Goal: Task Accomplishment & Management: Manage account settings

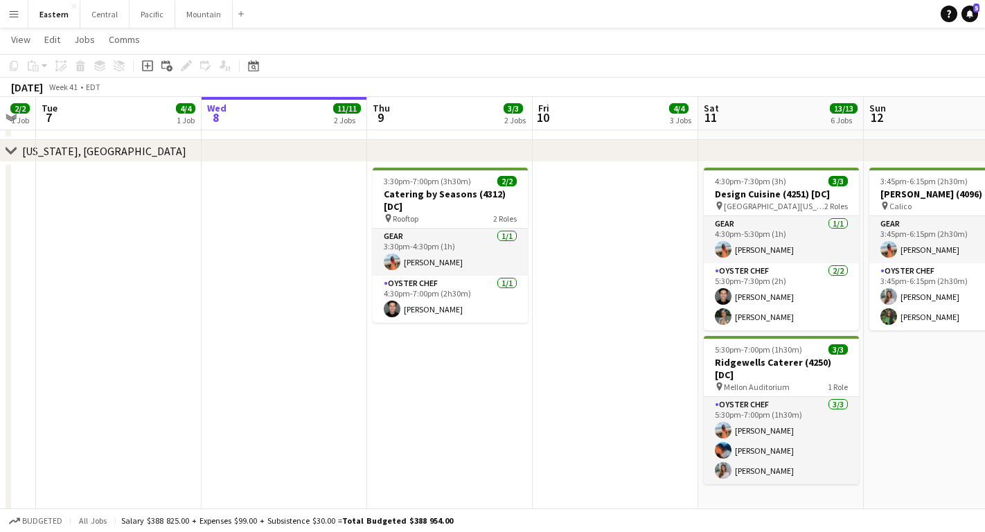
scroll to position [1852, 0]
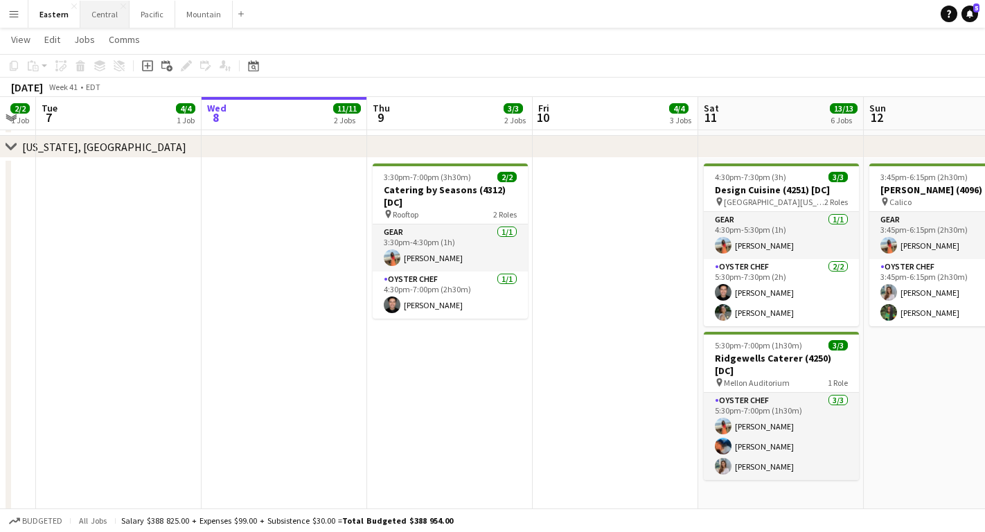
click at [98, 21] on button "Central Close" at bounding box center [104, 14] width 49 height 27
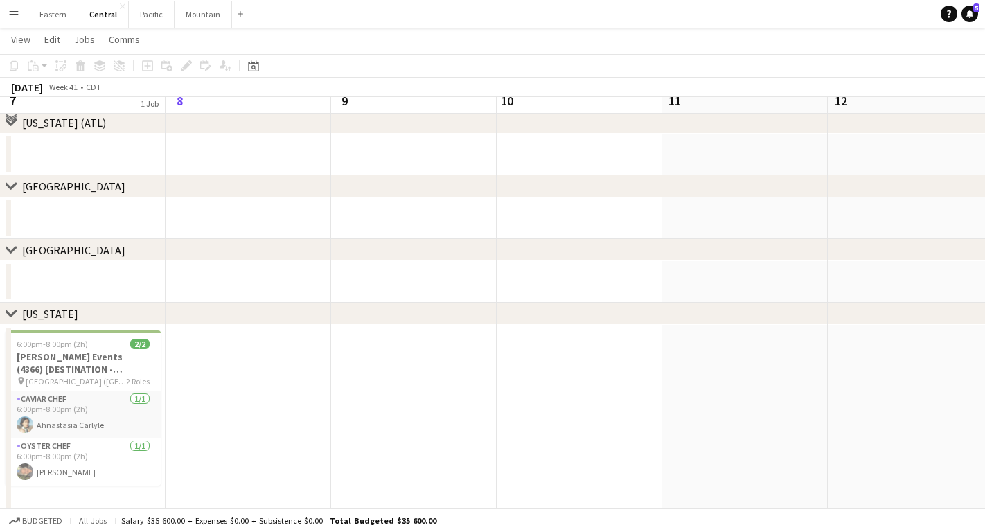
scroll to position [116, 0]
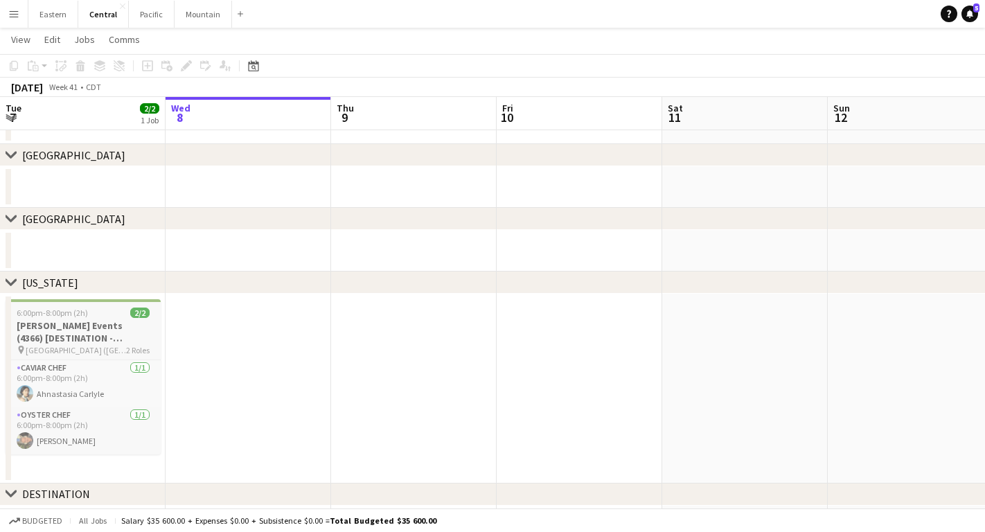
click at [93, 315] on div "6:00pm-8:00pm (2h) 2/2" at bounding box center [83, 313] width 155 height 10
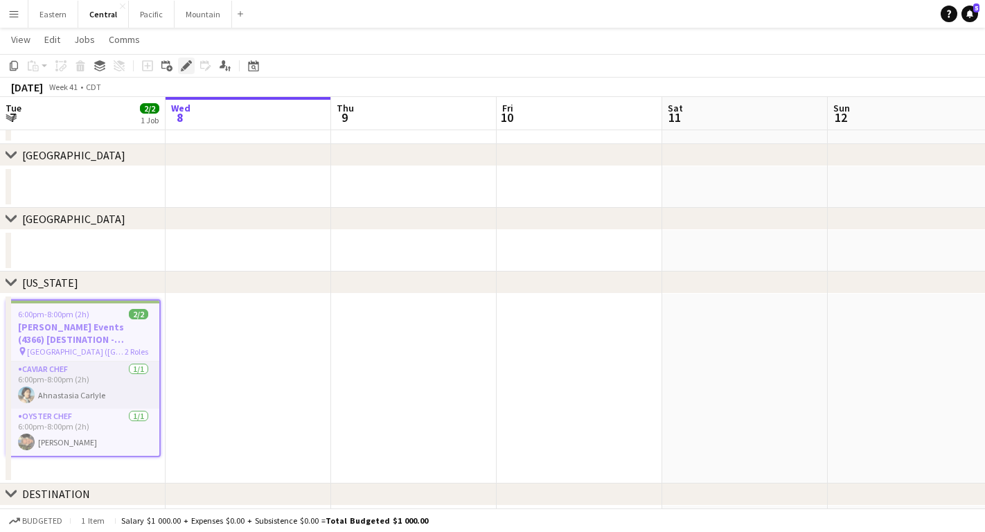
click at [184, 67] on icon at bounding box center [186, 66] width 8 height 8
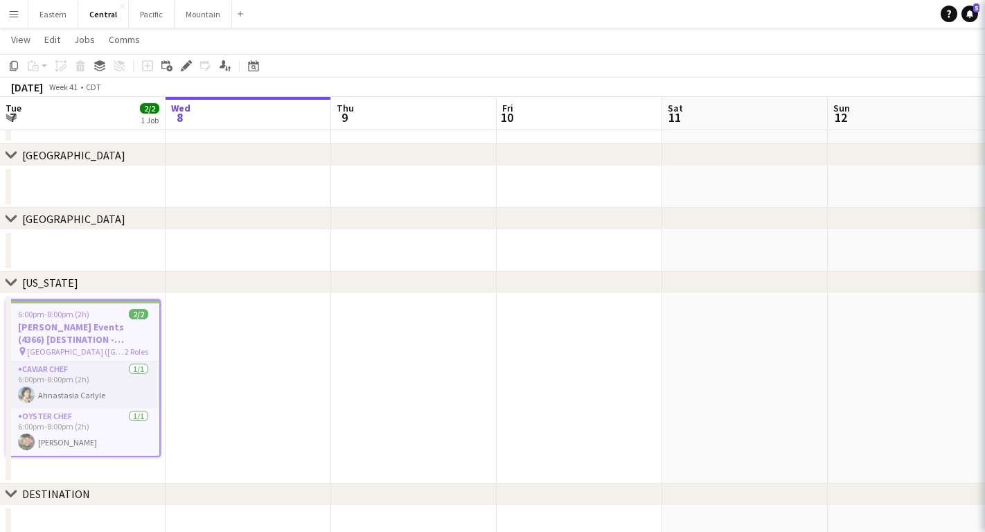
type input "**********"
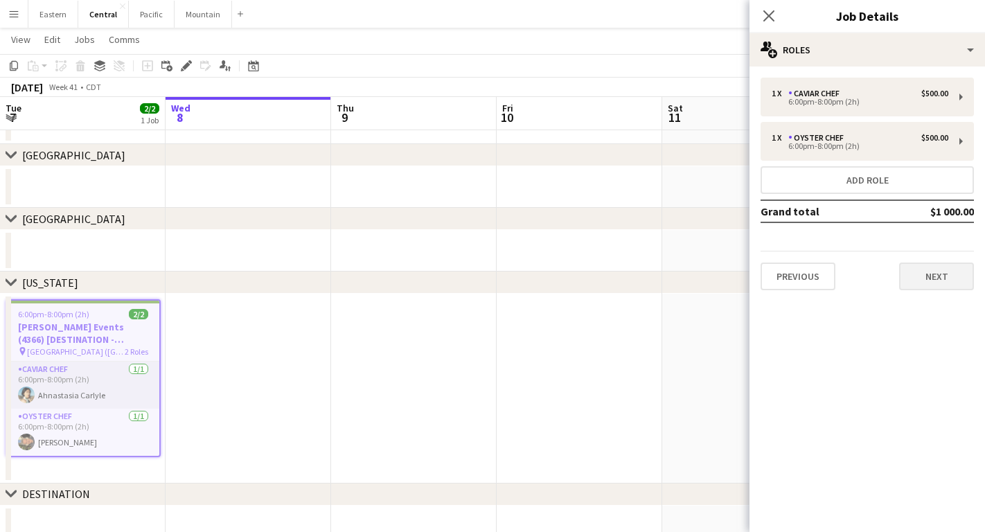
click at [945, 289] on button "Next" at bounding box center [936, 277] width 75 height 28
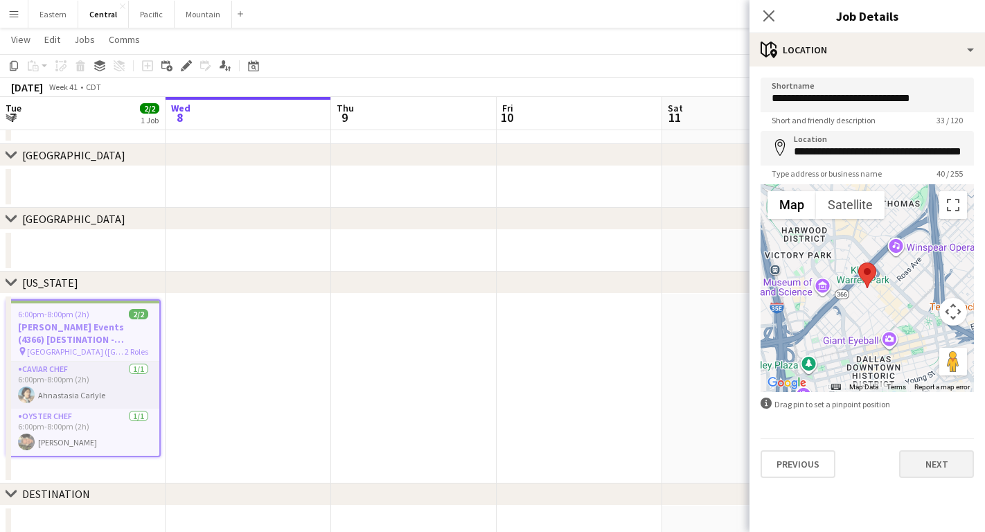
click at [923, 474] on button "Next" at bounding box center [936, 464] width 75 height 28
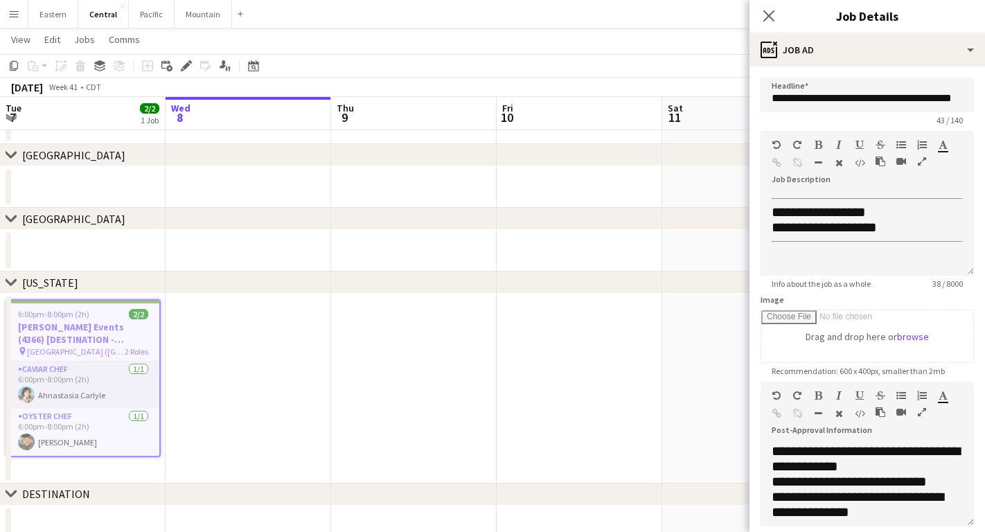
scroll to position [238, 0]
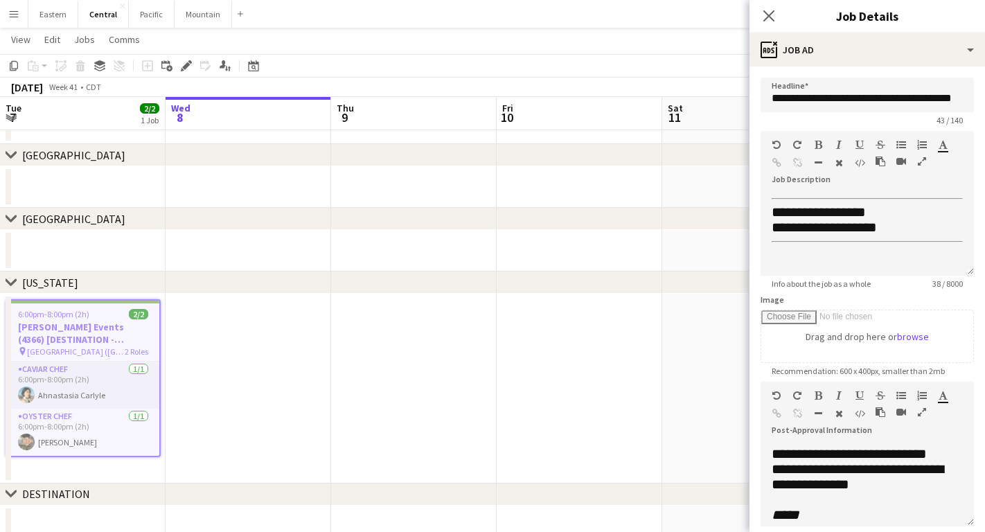
click at [587, 379] on app-date-cell at bounding box center [580, 389] width 166 height 190
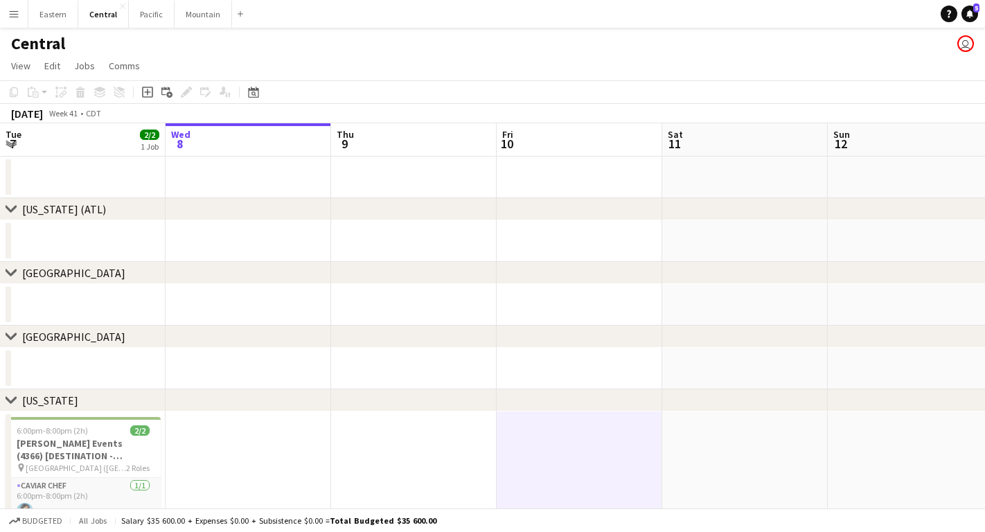
scroll to position [0, 0]
click at [50, 17] on button "Eastern Close" at bounding box center [53, 14] width 50 height 27
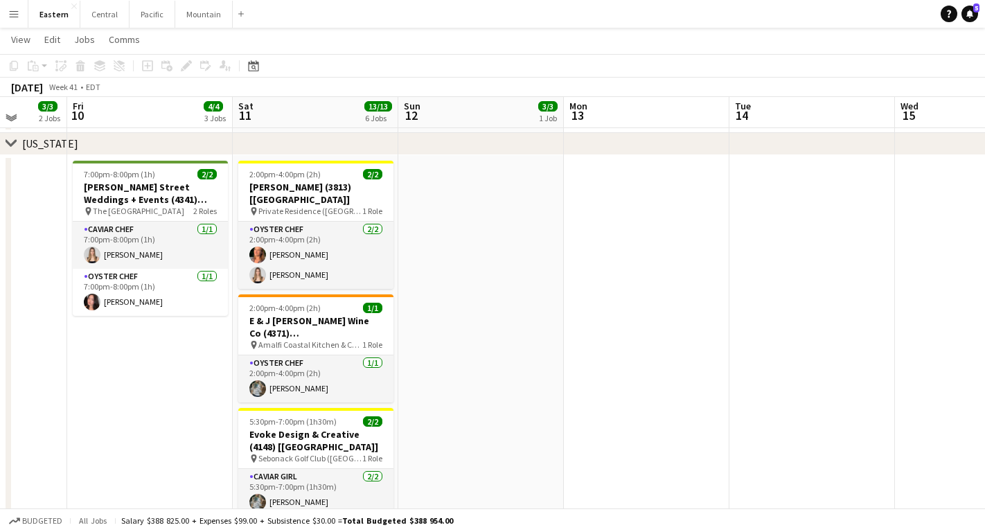
scroll to position [635, 0]
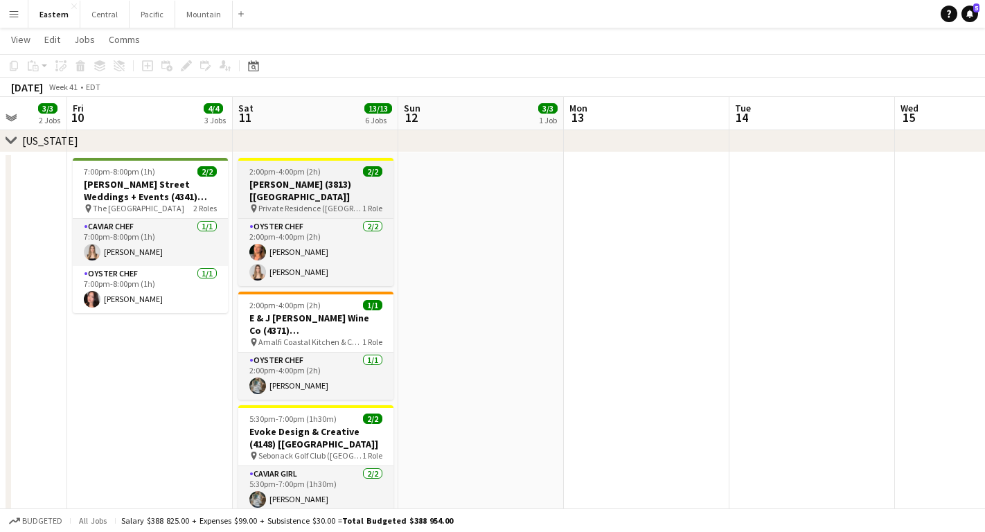
click at [317, 203] on span "Private Residence ([GEOGRAPHIC_DATA], [GEOGRAPHIC_DATA])" at bounding box center [310, 208] width 104 height 10
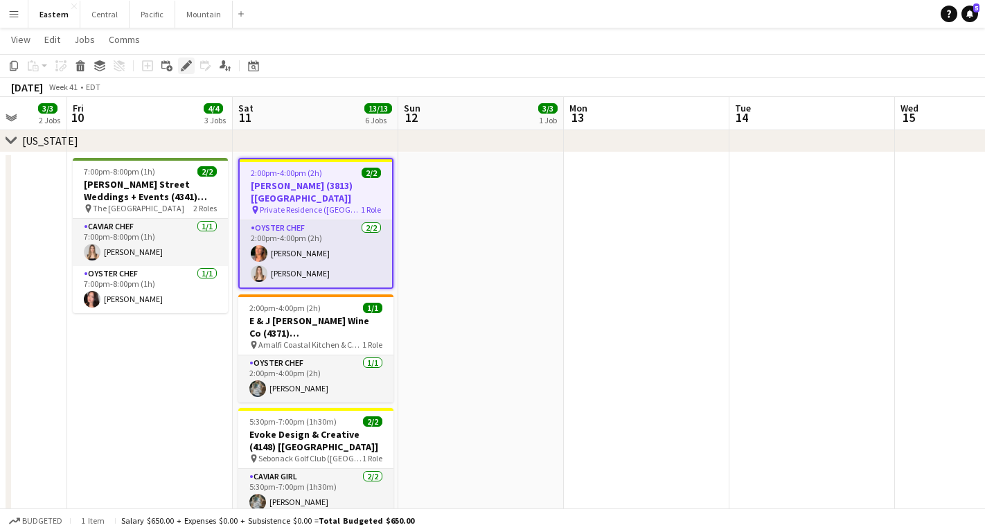
click at [186, 63] on icon "Edit" at bounding box center [186, 65] width 11 height 11
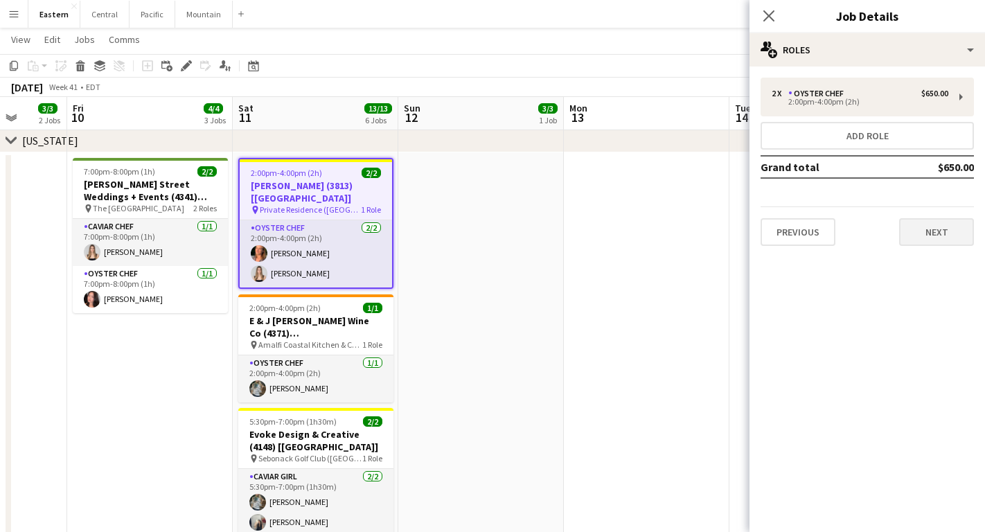
click at [938, 243] on button "Next" at bounding box center [936, 232] width 75 height 28
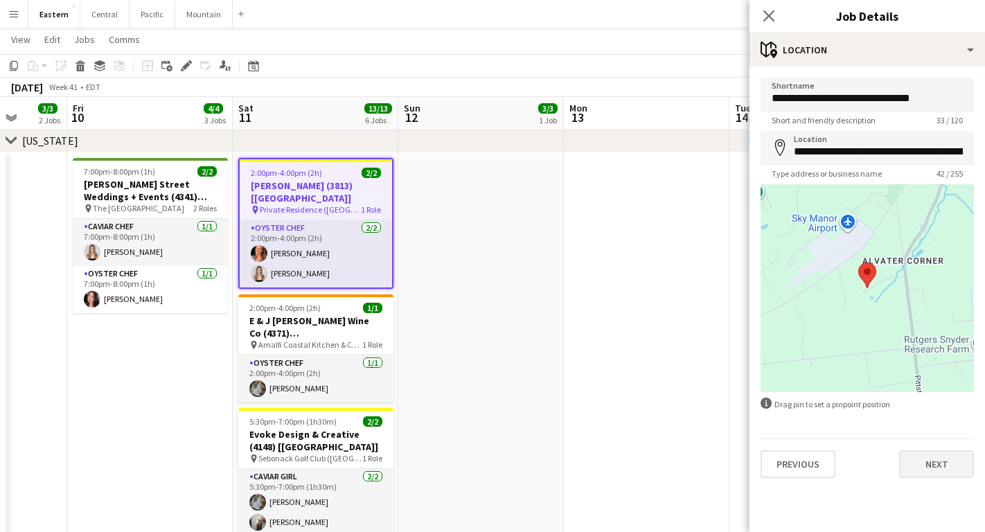
click at [922, 464] on button "Next" at bounding box center [936, 464] width 75 height 28
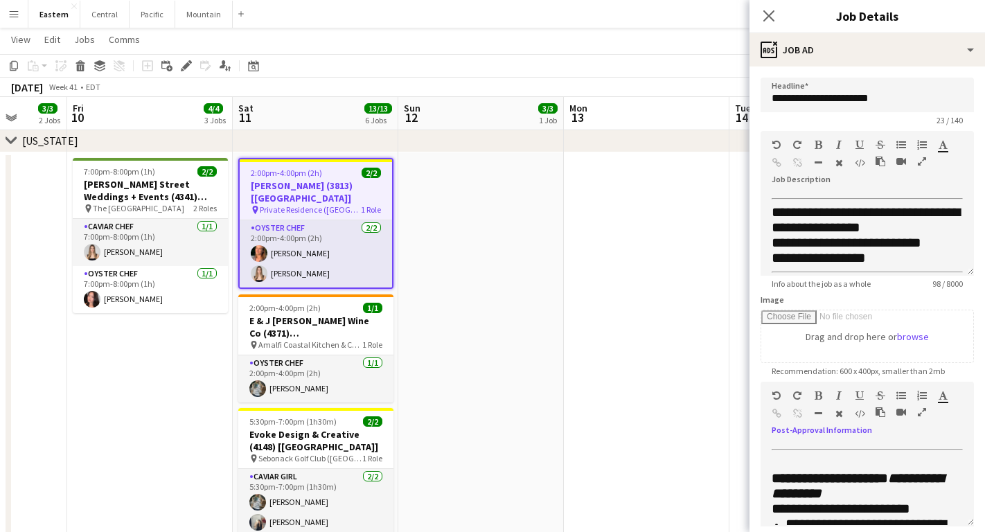
click at [924, 414] on icon "button" at bounding box center [922, 412] width 8 height 10
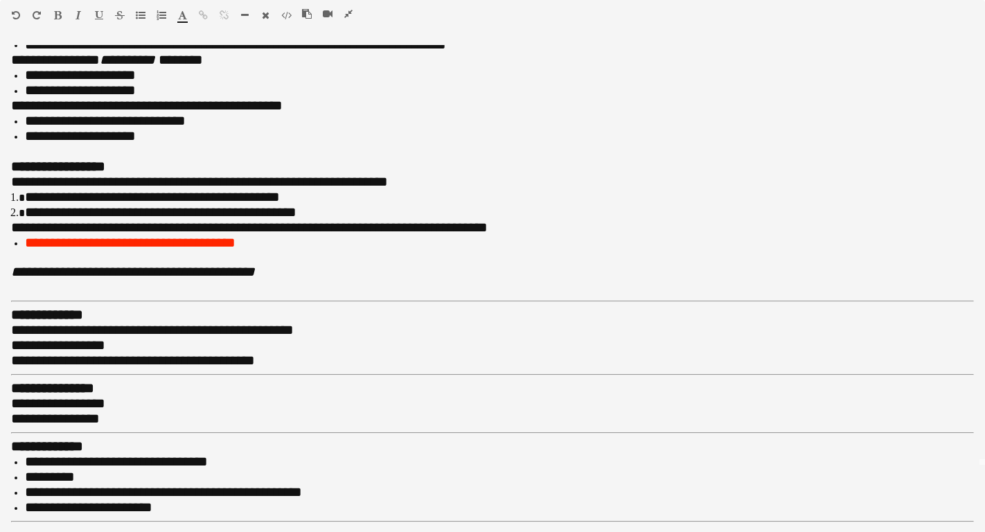
scroll to position [65, 0]
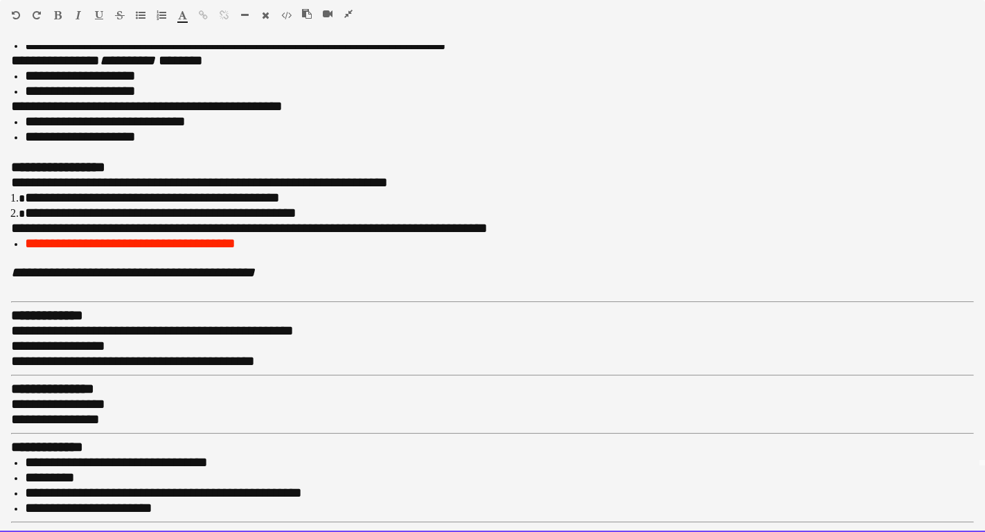
click at [256, 412] on div "**********" at bounding box center [492, 419] width 963 height 15
click at [177, 412] on span "**********" at bounding box center [94, 419] width 166 height 14
drag, startPoint x: 360, startPoint y: 405, endPoint x: 290, endPoint y: 406, distance: 70.7
click at [290, 412] on div "**********" at bounding box center [492, 419] width 963 height 15
drag, startPoint x: 281, startPoint y: 402, endPoint x: 206, endPoint y: 399, distance: 74.2
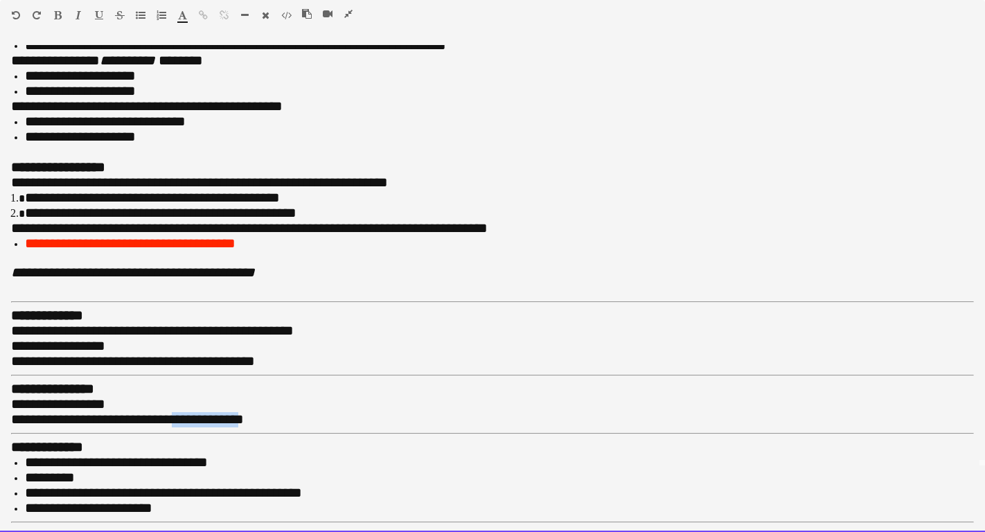
click at [206, 412] on span "**********" at bounding box center [127, 419] width 233 height 14
copy span "**********"
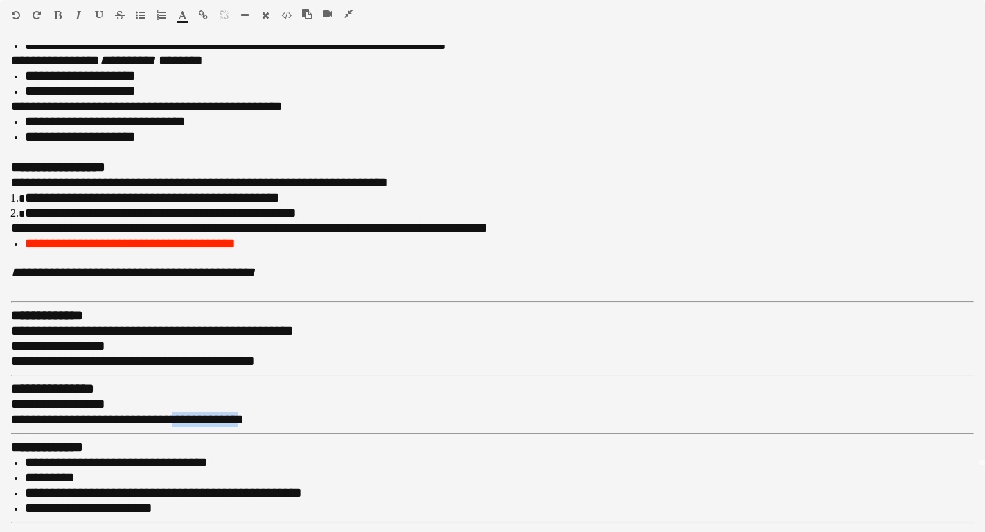
click at [199, 20] on button "button" at bounding box center [203, 15] width 10 height 11
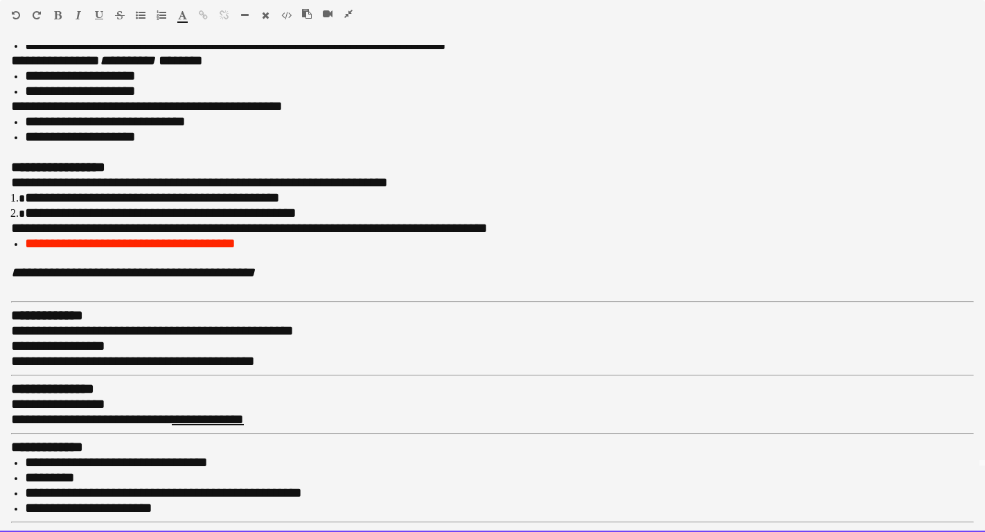
click at [187, 397] on div "**********" at bounding box center [492, 404] width 963 height 15
click at [101, 470] on li "*********" at bounding box center [499, 477] width 949 height 15
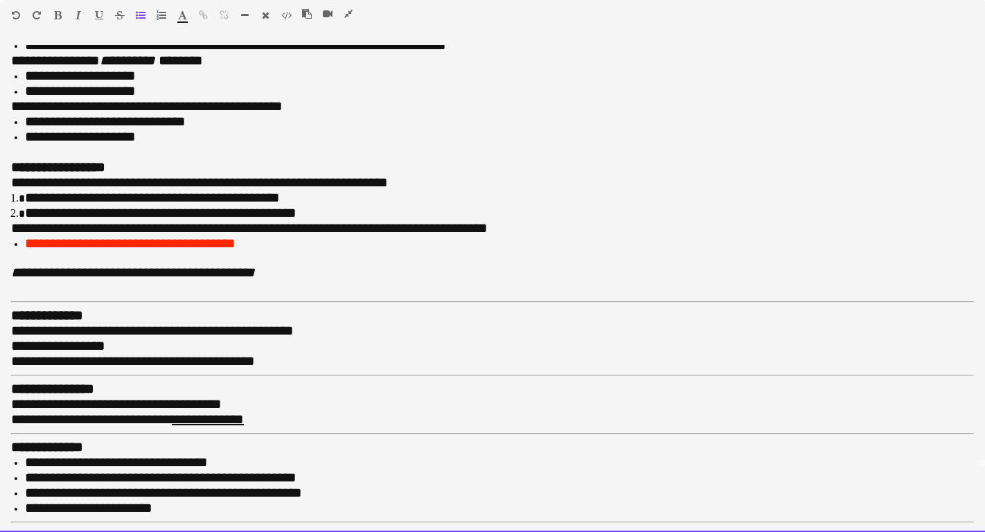
click at [312, 486] on li "**********" at bounding box center [499, 493] width 949 height 15
click at [256, 265] on div "**********" at bounding box center [492, 272] width 963 height 15
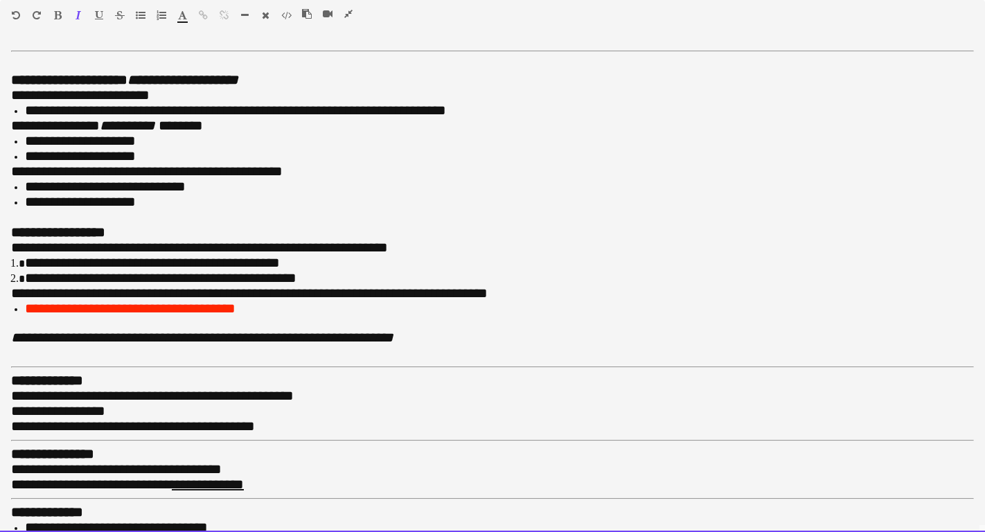
scroll to position [0, 0]
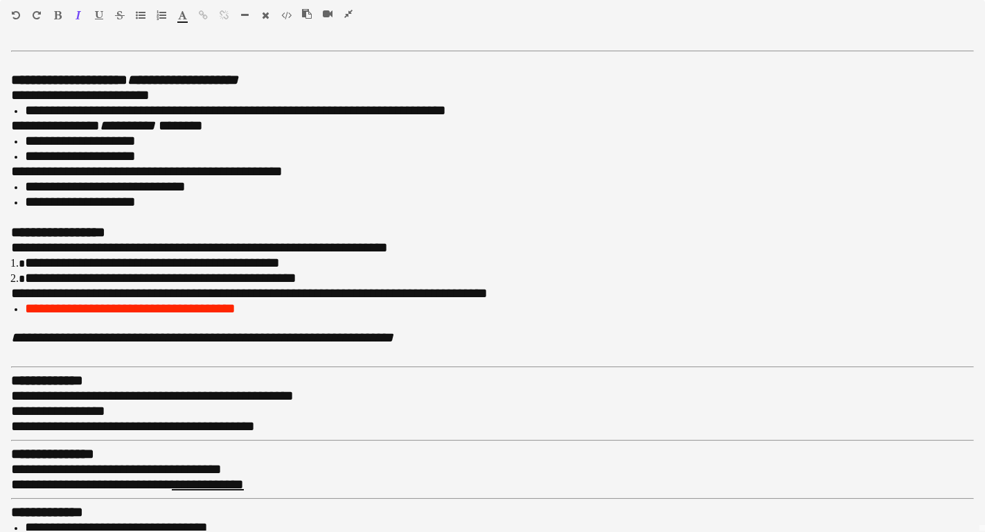
click at [350, 10] on icon "button" at bounding box center [348, 14] width 8 height 10
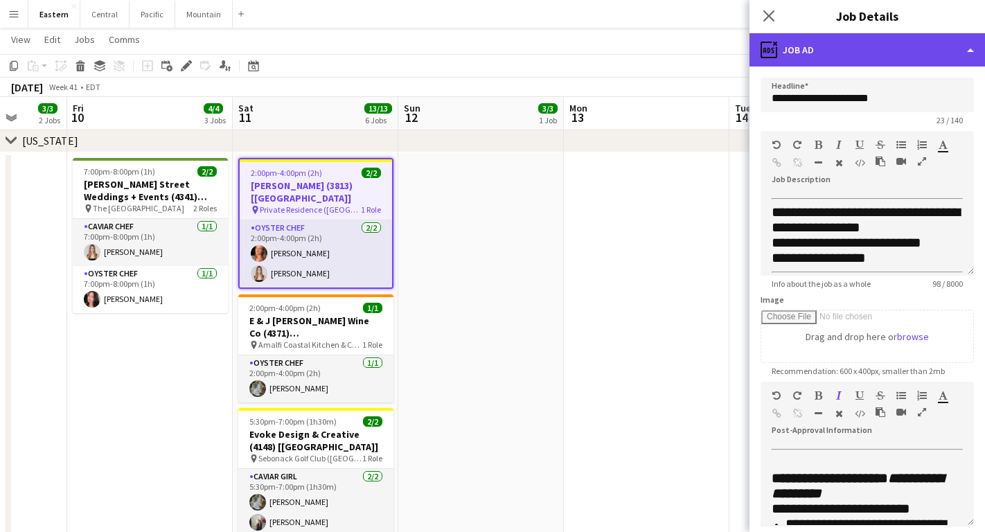
click at [858, 40] on div "ads-window Job Ad" at bounding box center [868, 49] width 236 height 33
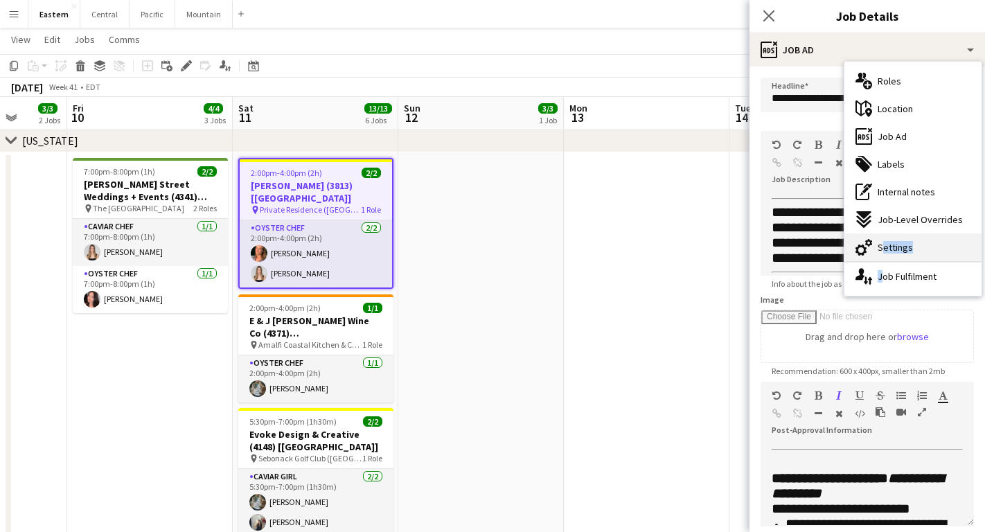
drag, startPoint x: 870, startPoint y: 264, endPoint x: 868, endPoint y: 245, distance: 18.8
click at [868, 245] on div "multiple-users-add Roles maps-pin-1 Location ads-window Job Ad tags-double Labe…" at bounding box center [912, 179] width 137 height 234
click at [868, 245] on icon at bounding box center [868, 243] width 7 height 8
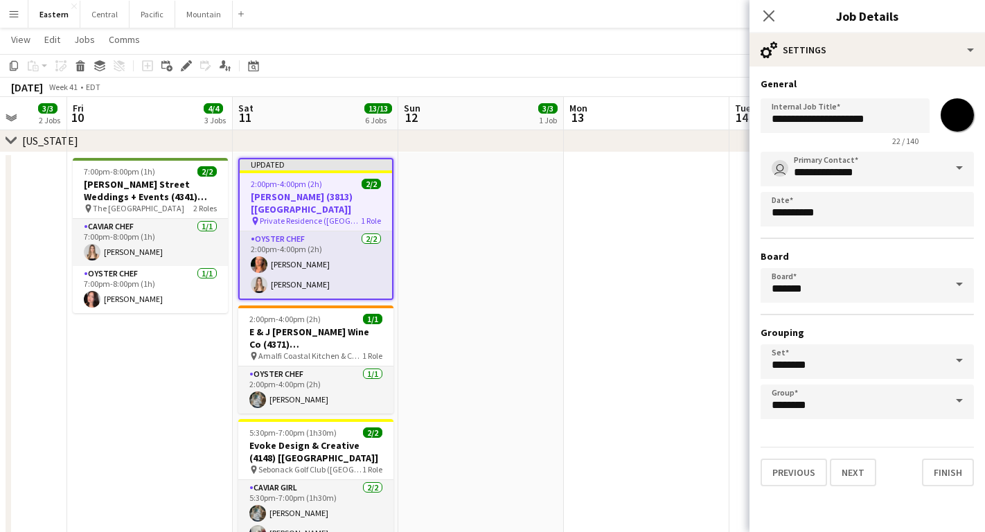
click at [959, 115] on input "*******" at bounding box center [957, 115] width 50 height 50
type input "*******"
click at [948, 474] on button "Finish" at bounding box center [948, 473] width 52 height 28
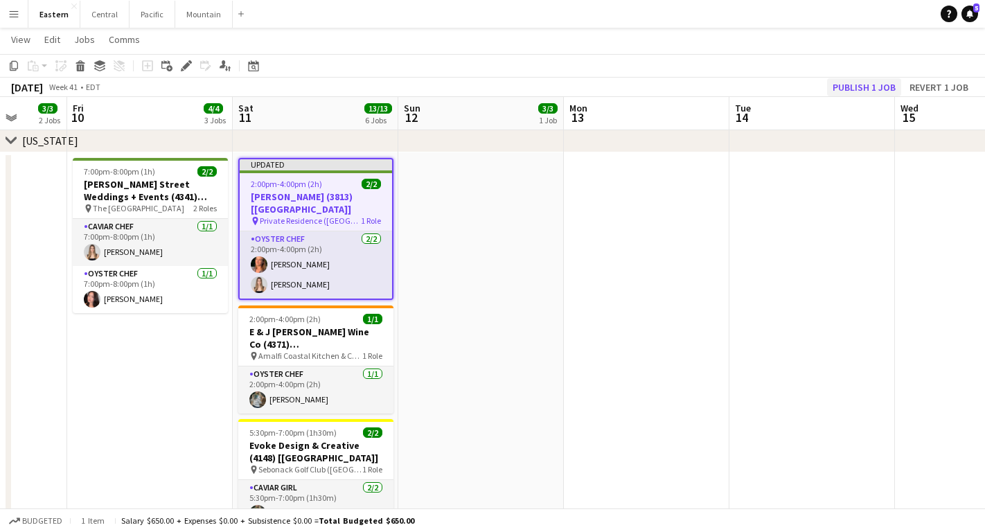
click at [858, 88] on button "Publish 1 job" at bounding box center [864, 87] width 74 height 18
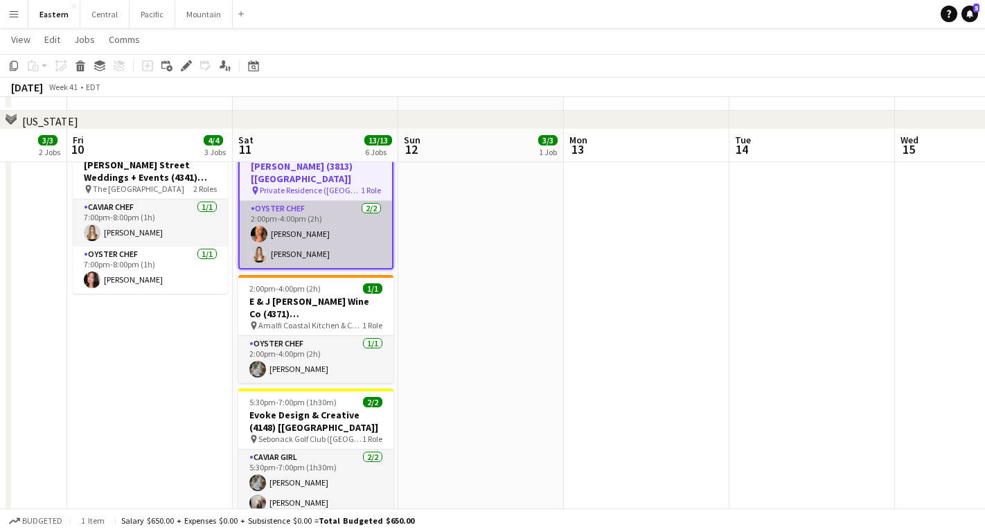
scroll to position [761, 0]
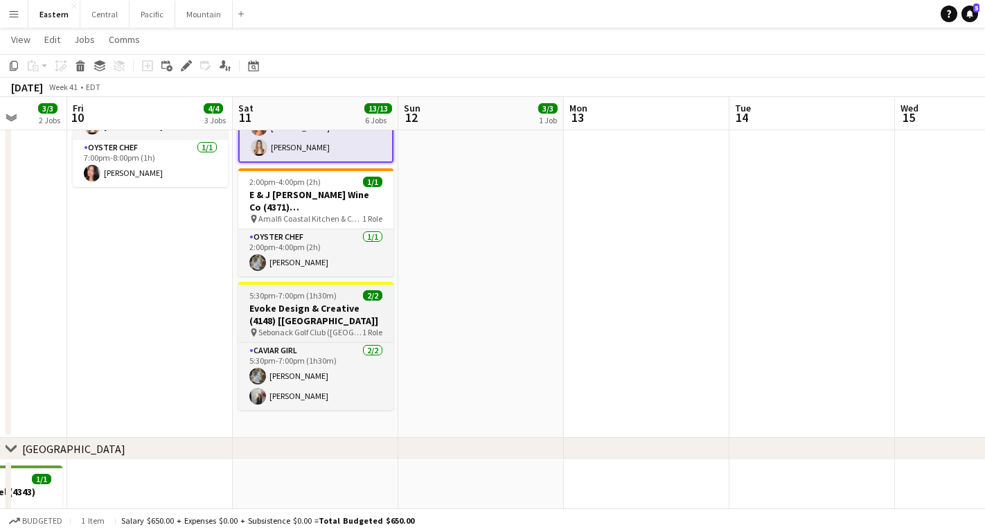
click at [274, 302] on h3 "Evoke Design & Creative (4148) [[GEOGRAPHIC_DATA]]" at bounding box center [315, 314] width 155 height 25
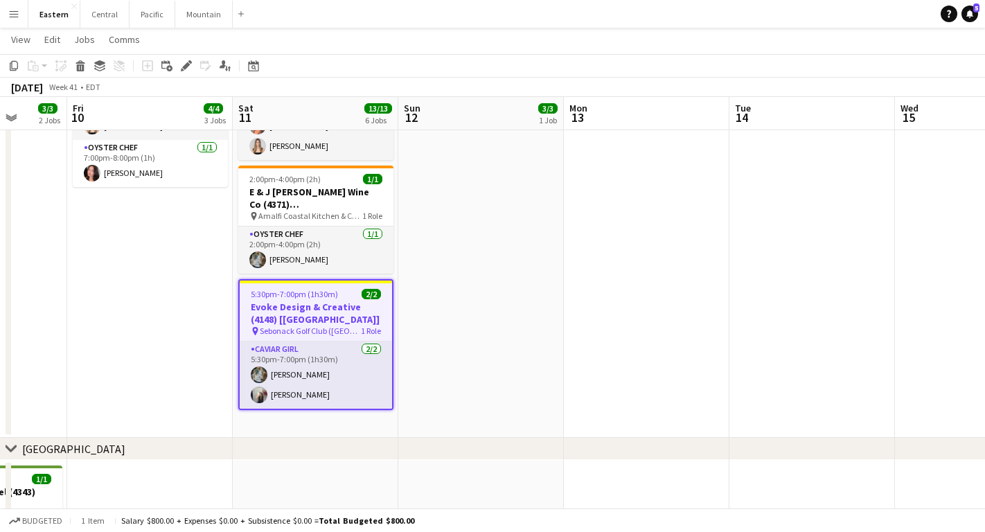
click at [189, 57] on app-toolbar "Copy Paste Paste Command V Paste with crew Command Shift V Paste linked Job [GE…" at bounding box center [492, 66] width 985 height 24
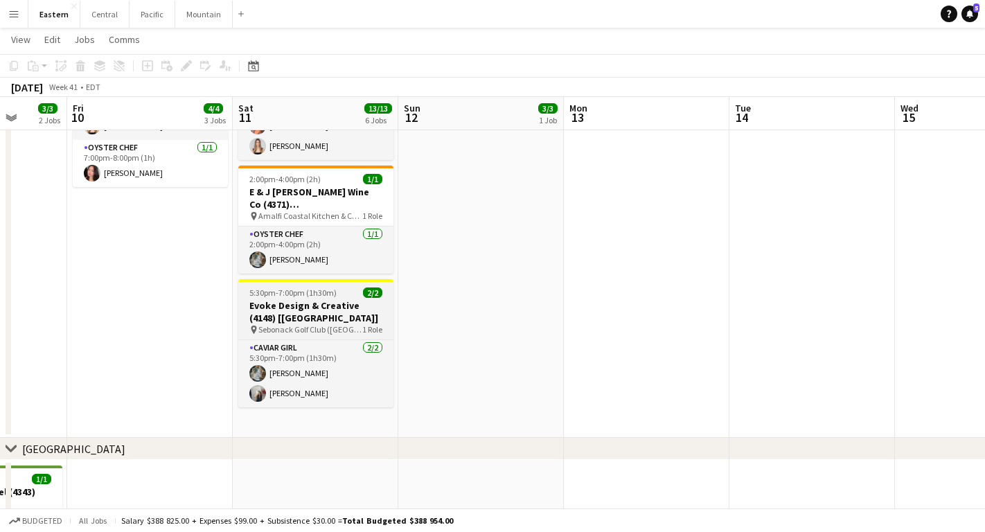
click at [272, 306] on h3 "Evoke Design & Creative (4148) [[GEOGRAPHIC_DATA]]" at bounding box center [315, 311] width 155 height 25
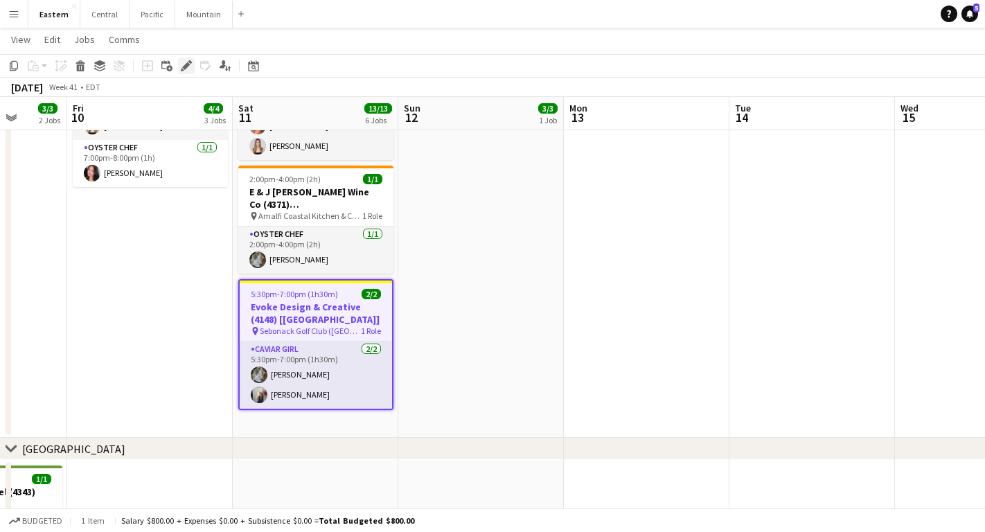
click at [184, 65] on icon "Edit" at bounding box center [186, 65] width 11 height 11
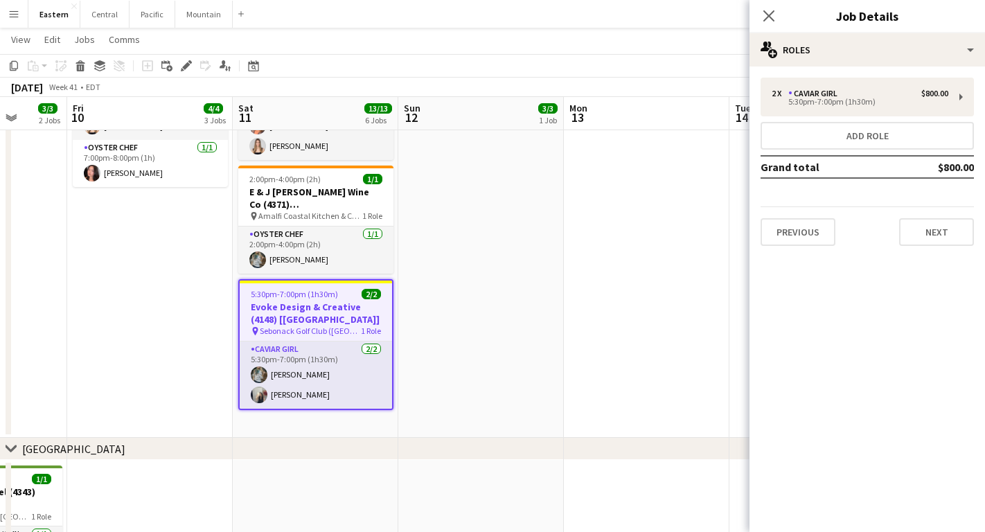
click at [899, 241] on div "Previous Next" at bounding box center [867, 225] width 213 height 39
click at [911, 236] on button "Next" at bounding box center [936, 232] width 75 height 28
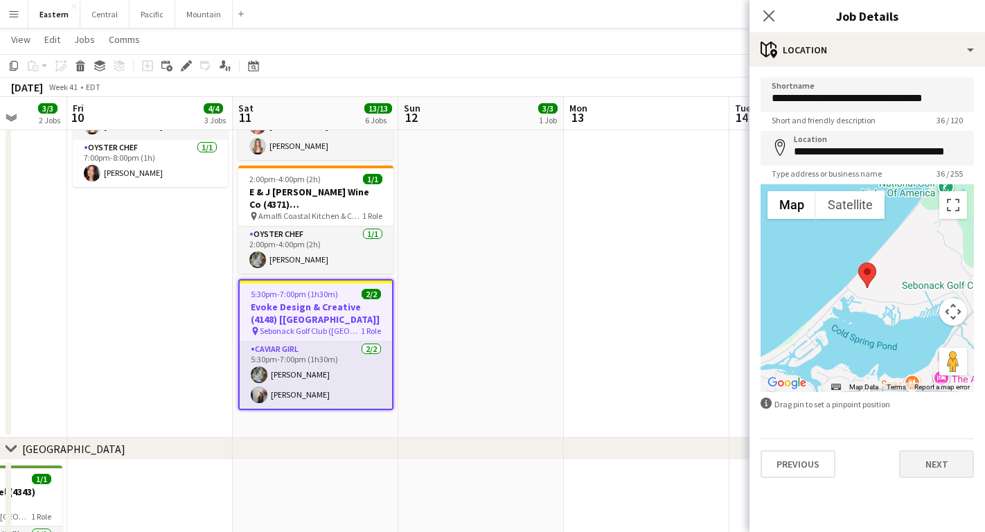
click at [919, 470] on button "Next" at bounding box center [936, 464] width 75 height 28
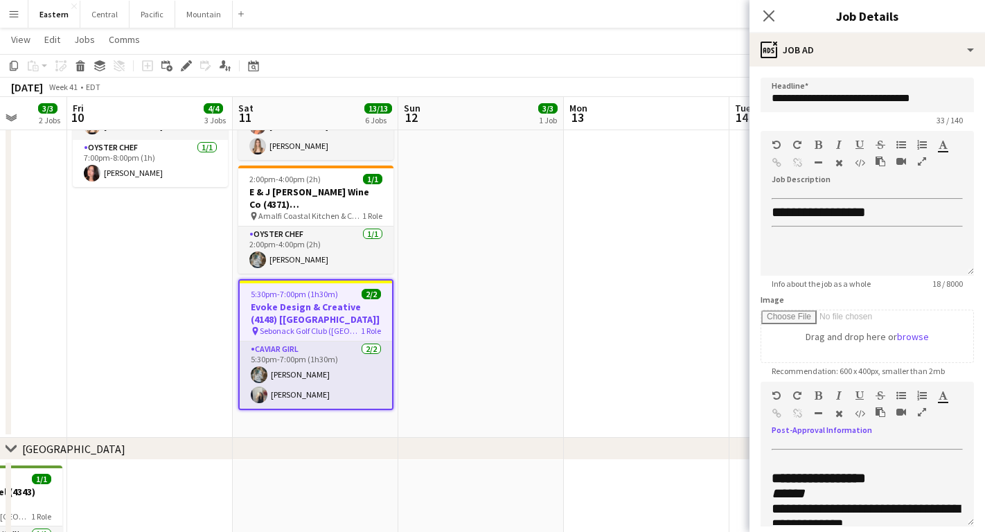
click at [922, 415] on icon "button" at bounding box center [922, 412] width 8 height 10
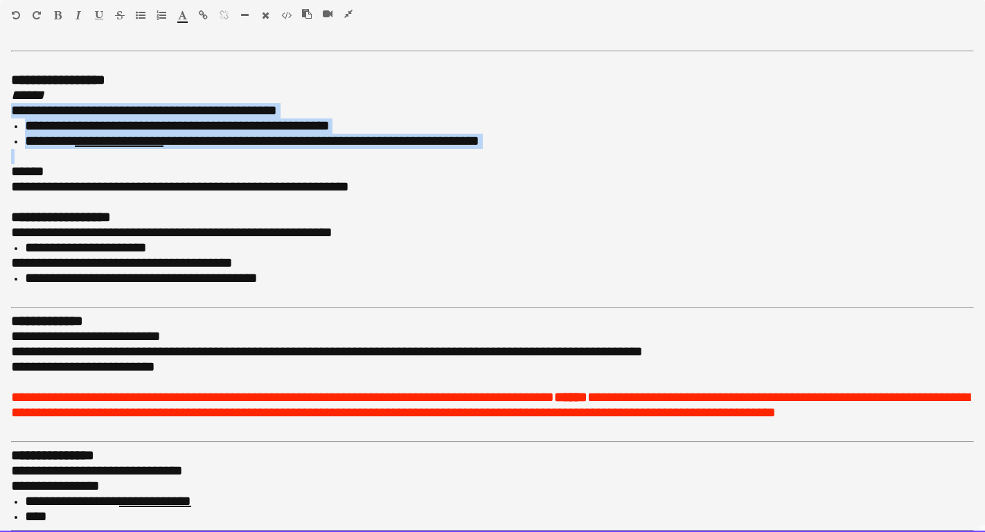
drag, startPoint x: 38, startPoint y: 146, endPoint x: -8, endPoint y: 105, distance: 61.3
click at [0, 105] on html "Menu Boards Boards Boards All jobs Status Workforce Workforce My Workforce Recr…" at bounding box center [492, 418] width 985 height 2358
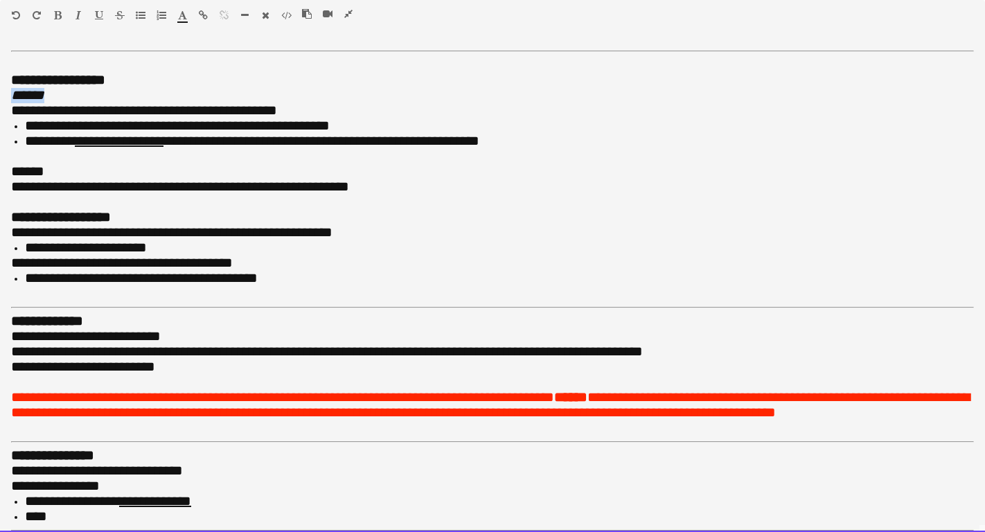
drag, startPoint x: 62, startPoint y: 95, endPoint x: -11, endPoint y: 94, distance: 73.4
click at [0, 94] on html "Menu Boards Boards Boards All jobs Status Workforce Workforce My Workforce Recr…" at bounding box center [492, 418] width 985 height 2358
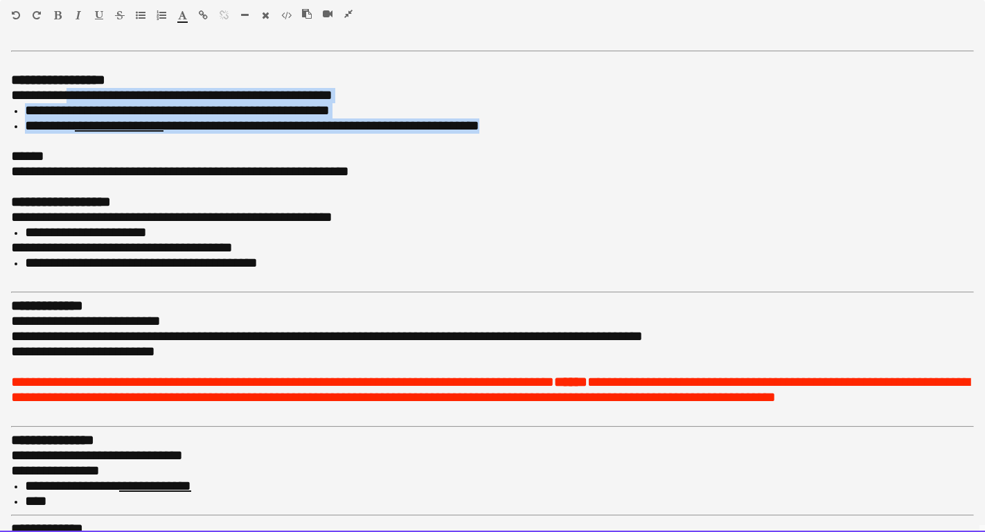
drag, startPoint x: 538, startPoint y: 125, endPoint x: 81, endPoint y: 88, distance: 458.0
click at [81, 88] on div "**********" at bounding box center [492, 103] width 963 height 61
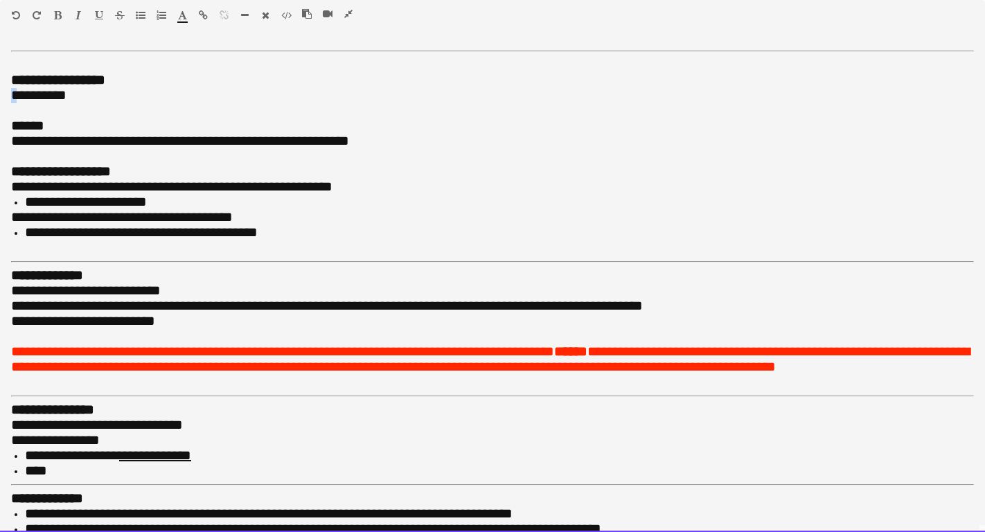
drag, startPoint x: 19, startPoint y: 93, endPoint x: -3, endPoint y: 93, distance: 22.9
click at [0, 93] on html "Menu Boards Boards Boards All jobs Status Workforce Workforce My Workforce Recr…" at bounding box center [492, 418] width 985 height 2358
click at [80, 97] on div "*********" at bounding box center [492, 95] width 963 height 15
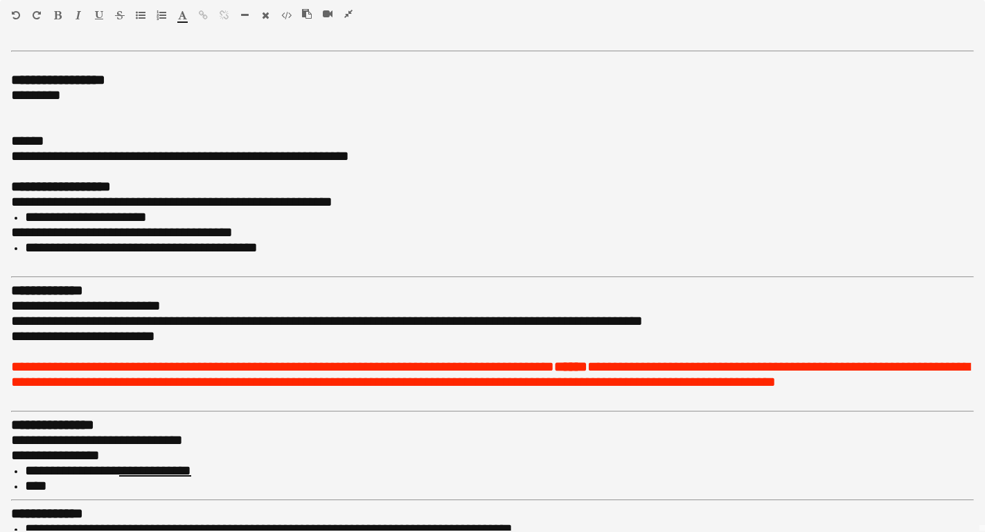
click at [142, 16] on icon "button" at bounding box center [141, 15] width 10 height 10
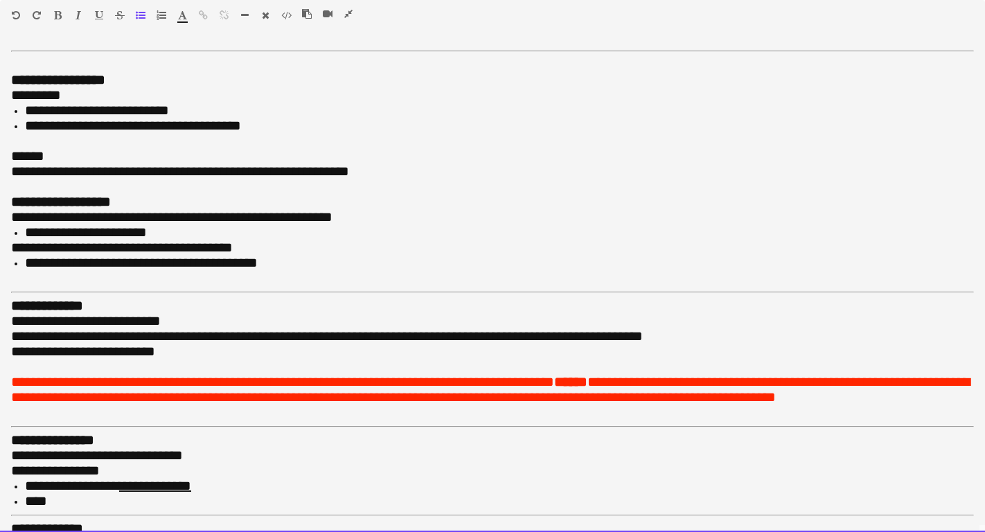
scroll to position [0, 0]
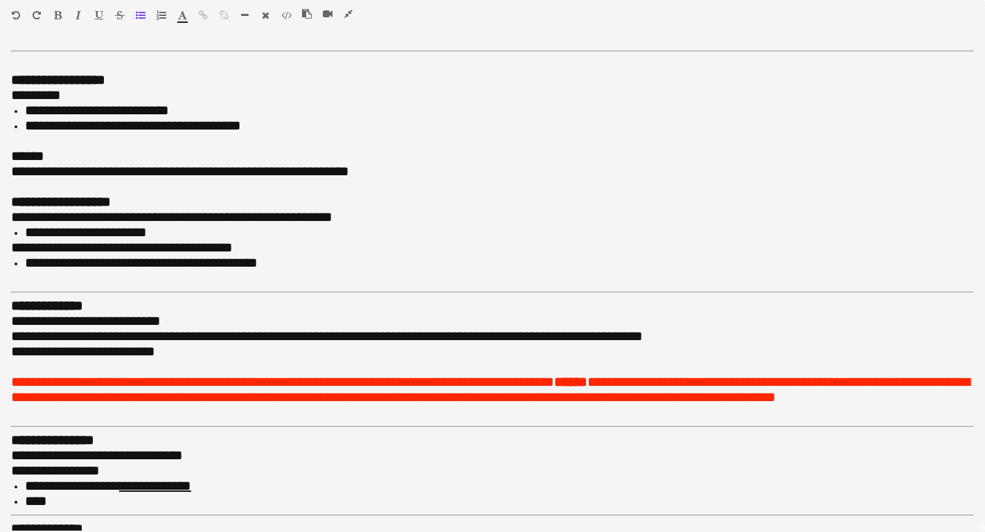
click at [346, 16] on icon "button" at bounding box center [348, 14] width 8 height 10
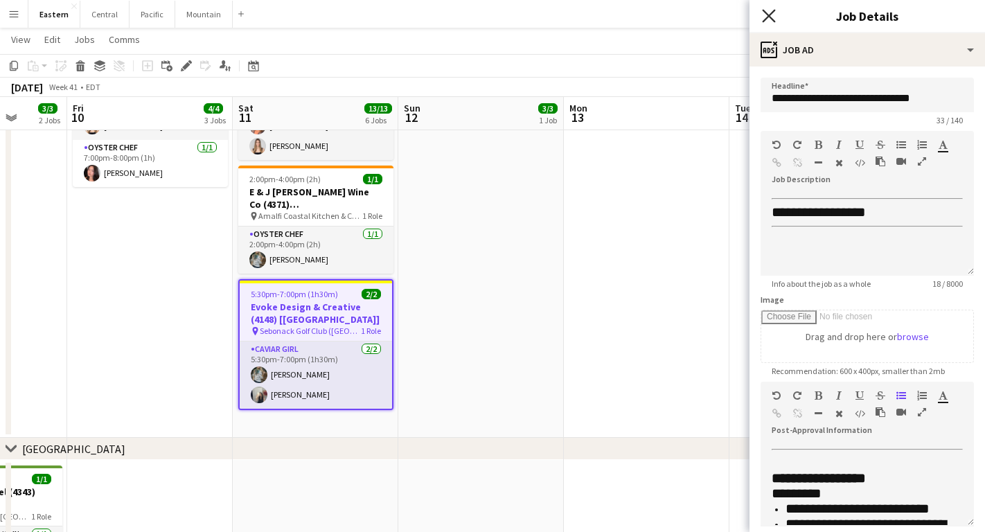
click at [768, 13] on icon "Close pop-in" at bounding box center [768, 15] width 13 height 13
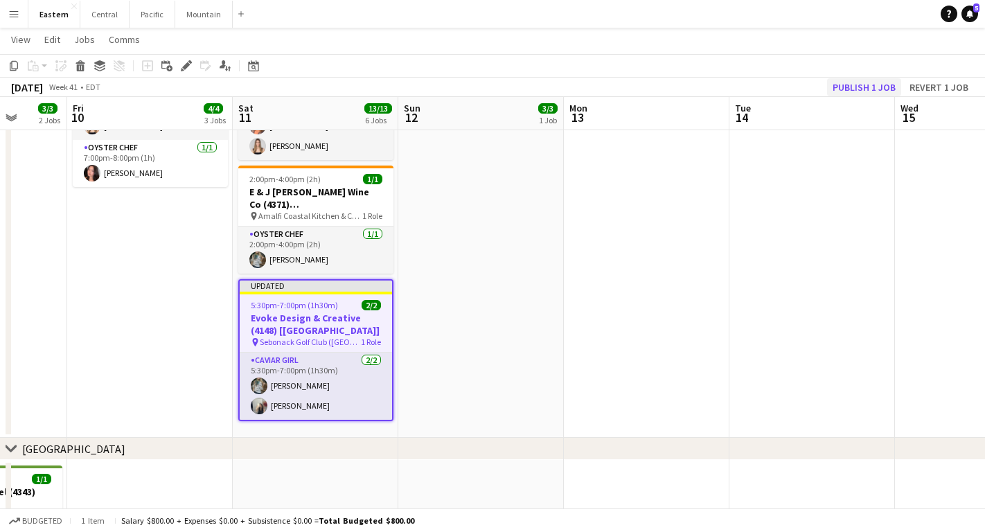
click at [854, 85] on button "Publish 1 job" at bounding box center [864, 87] width 74 height 18
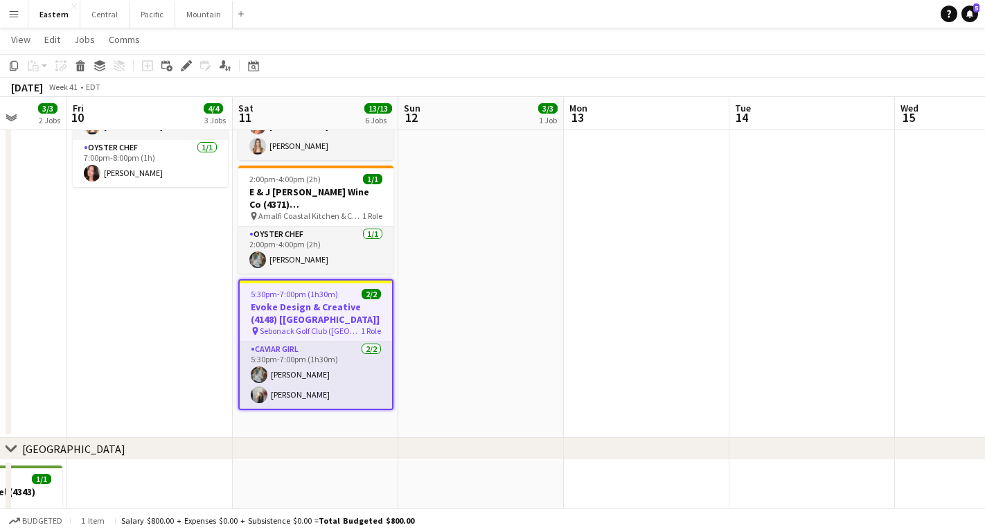
click at [199, 259] on app-date-cell "7:00pm-8:00pm (1h) 2/2 [PERSON_NAME][GEOGRAPHIC_DATA] Weddings + Events (4341) …" at bounding box center [150, 232] width 166 height 412
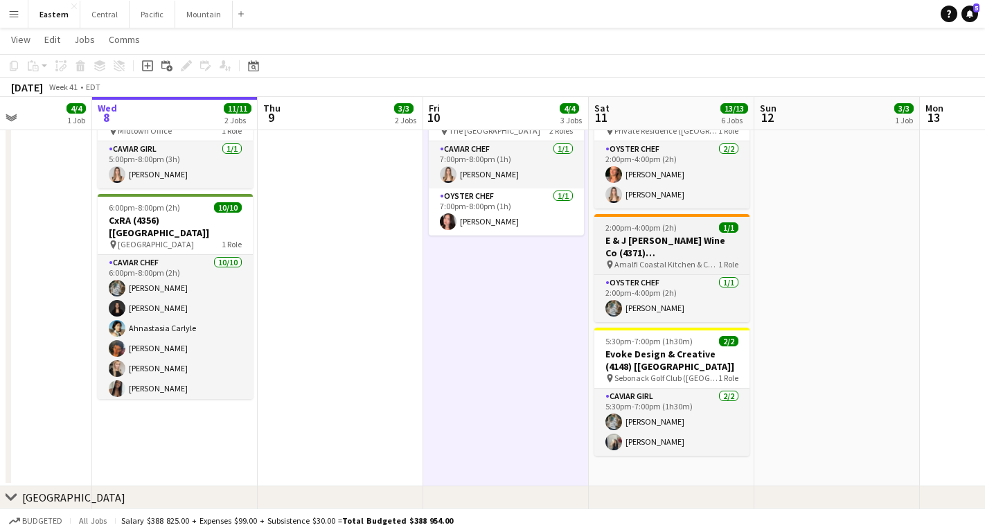
scroll to position [0, 404]
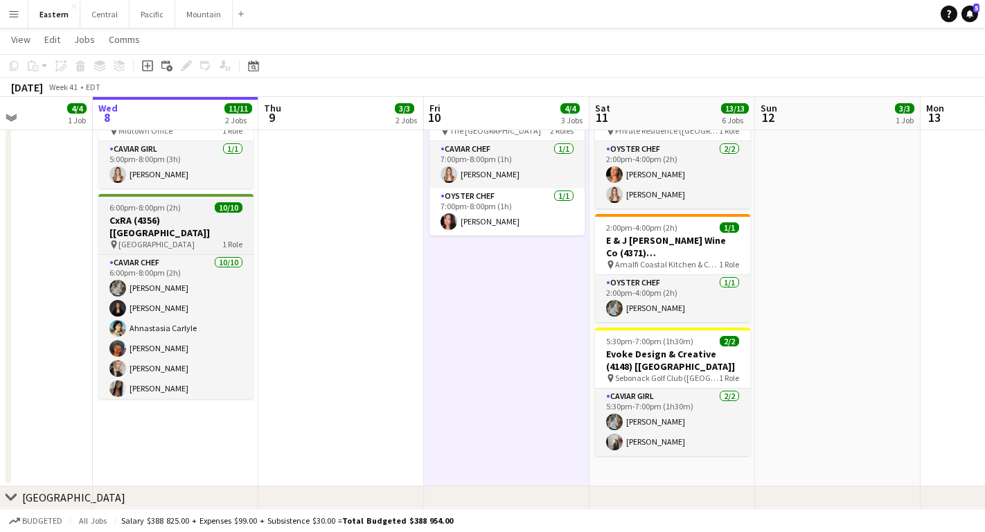
click at [179, 214] on h3 "CxRA (4356) [[GEOGRAPHIC_DATA]]" at bounding box center [175, 226] width 155 height 25
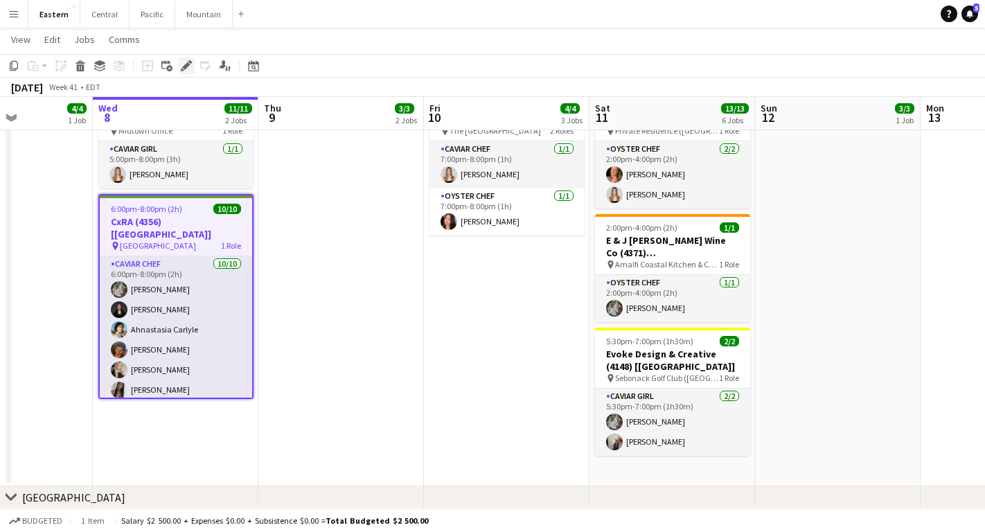
click at [186, 62] on icon "Edit" at bounding box center [186, 65] width 11 height 11
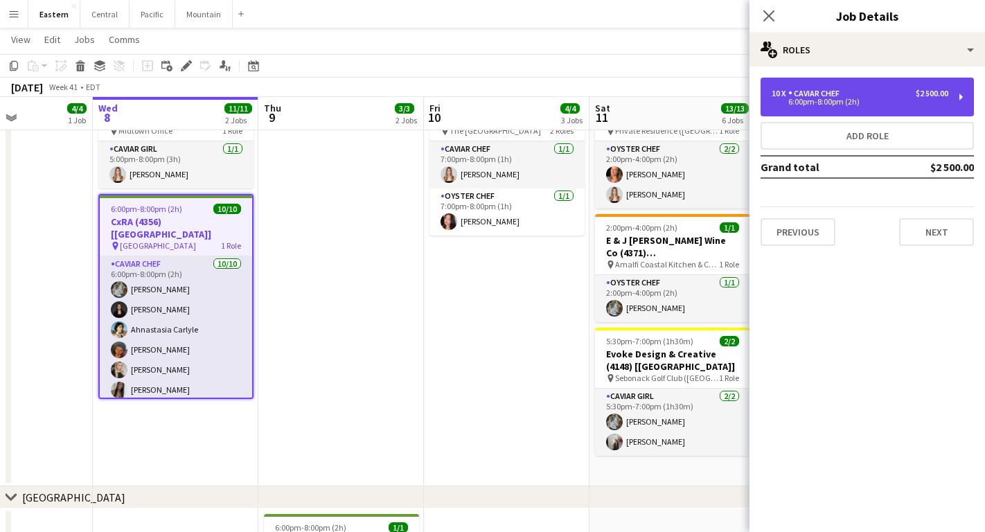
click at [919, 112] on div "10 x Caviar Chef $2 500.00 6:00pm-8:00pm (2h)" at bounding box center [867, 97] width 213 height 39
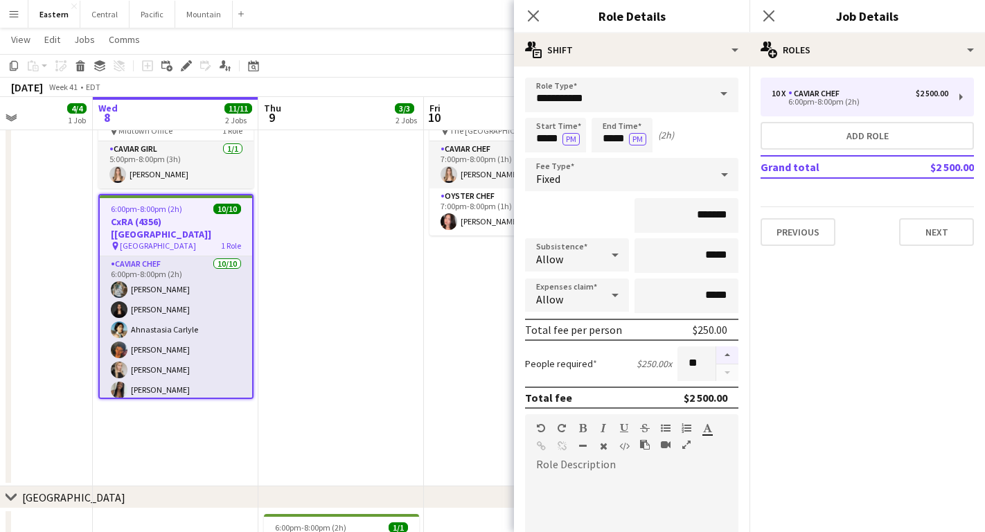
click at [727, 357] on button "button" at bounding box center [727, 355] width 22 height 18
type input "**"
click at [532, 16] on icon "Close pop-in" at bounding box center [533, 15] width 13 height 13
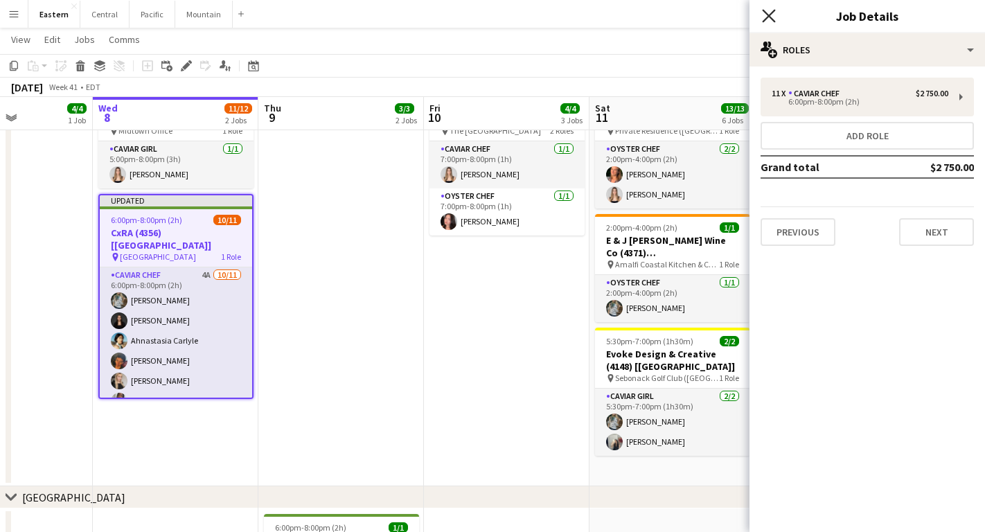
click at [769, 10] on icon "Close pop-in" at bounding box center [768, 15] width 13 height 13
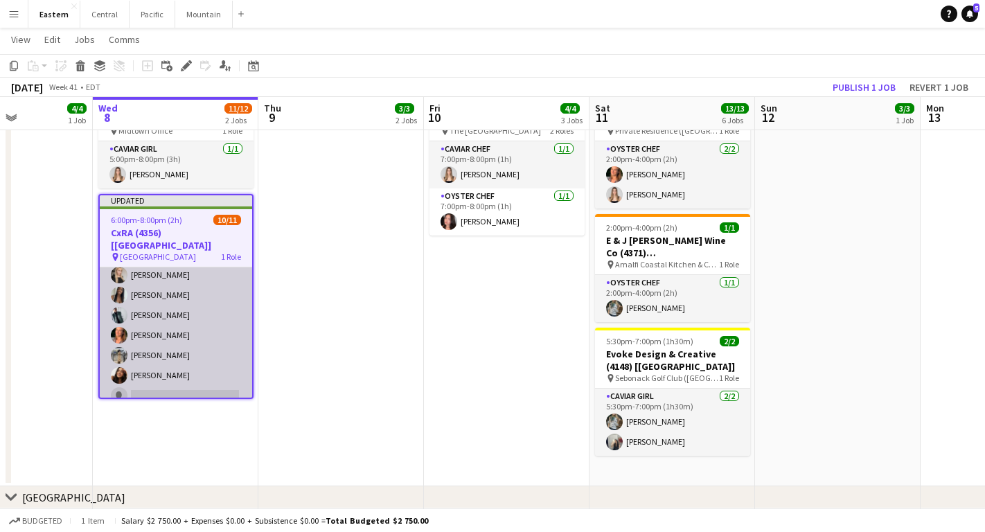
scroll to position [105, 0]
click at [185, 369] on app-card-role "Caviar Chef 4A [DATE] 6:00pm-8:00pm (2h) [PERSON_NAME] [PERSON_NAME] Ahnastasia…" at bounding box center [176, 286] width 152 height 248
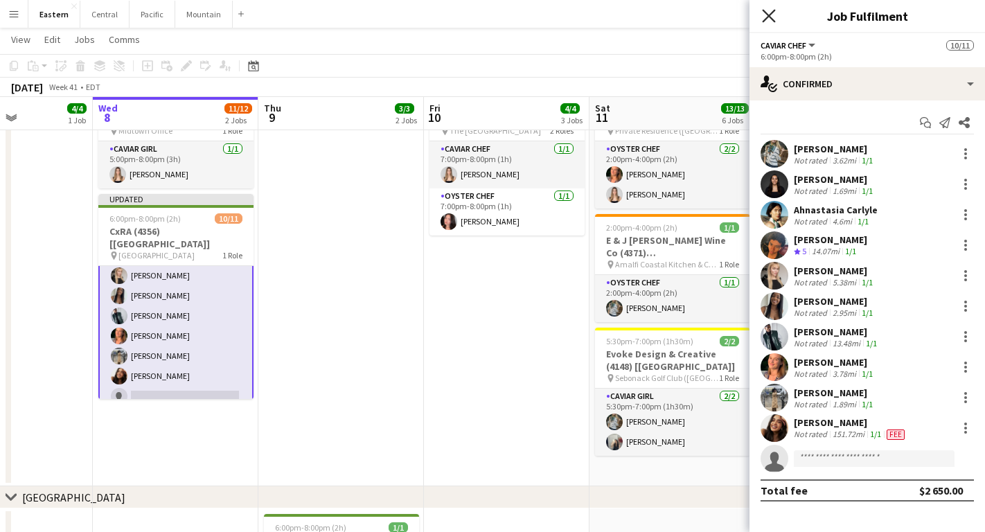
click at [772, 20] on icon "Close pop-in" at bounding box center [768, 15] width 13 height 13
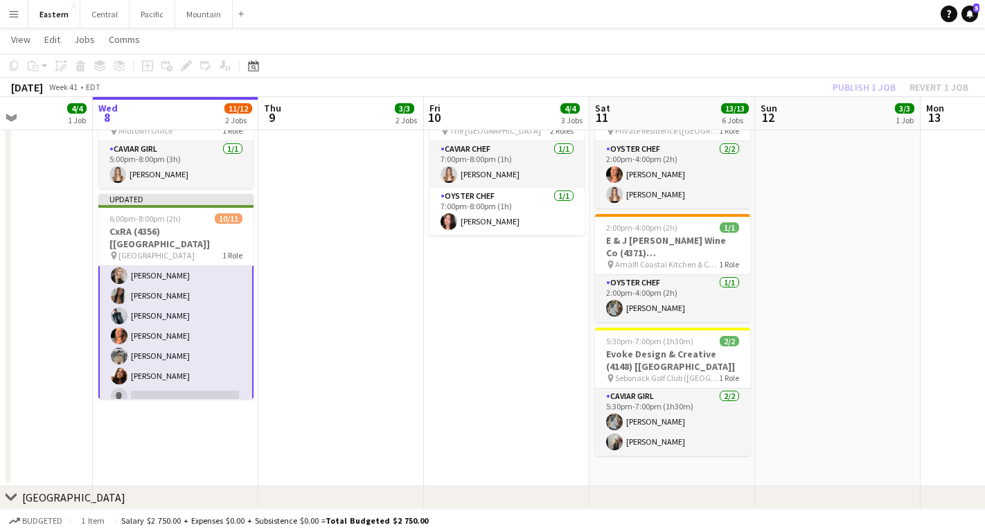
click at [166, 375] on app-card-role "Caviar Chef 4A [DATE] 6:00pm-8:00pm (2h) [PERSON_NAME] [PERSON_NAME] Ahnastasia…" at bounding box center [175, 286] width 155 height 251
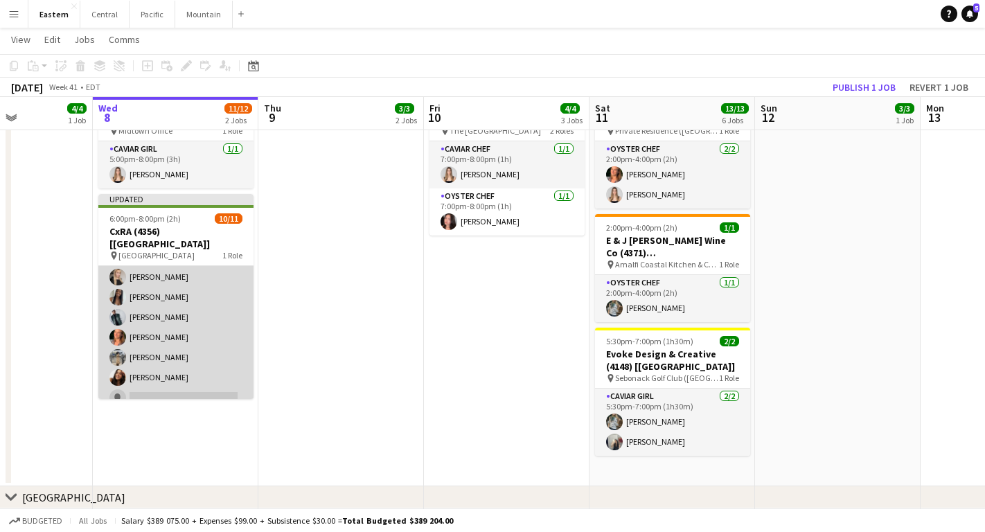
click at [228, 356] on app-card-role "Caviar Chef 4A [DATE] 6:00pm-8:00pm (2h) [PERSON_NAME] [PERSON_NAME] Ahnastasia…" at bounding box center [175, 287] width 155 height 248
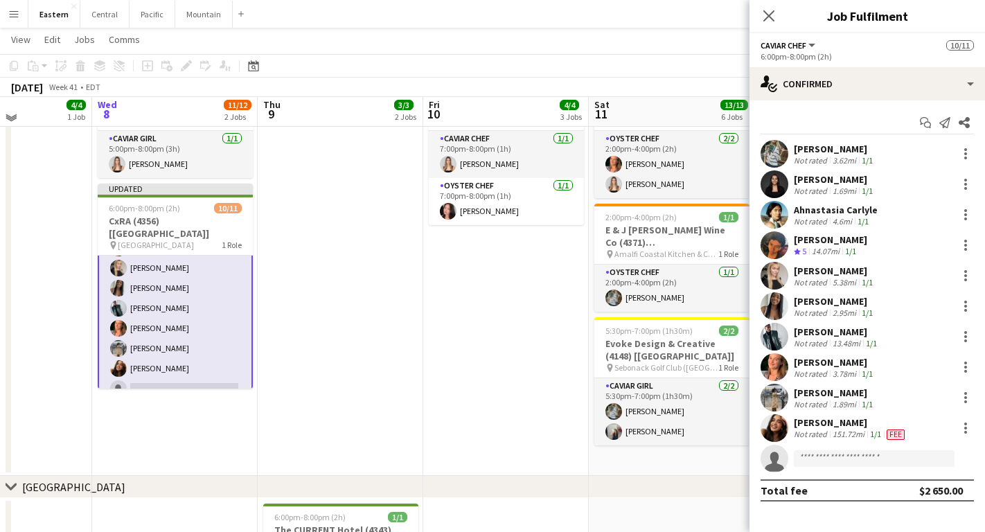
scroll to position [725, 0]
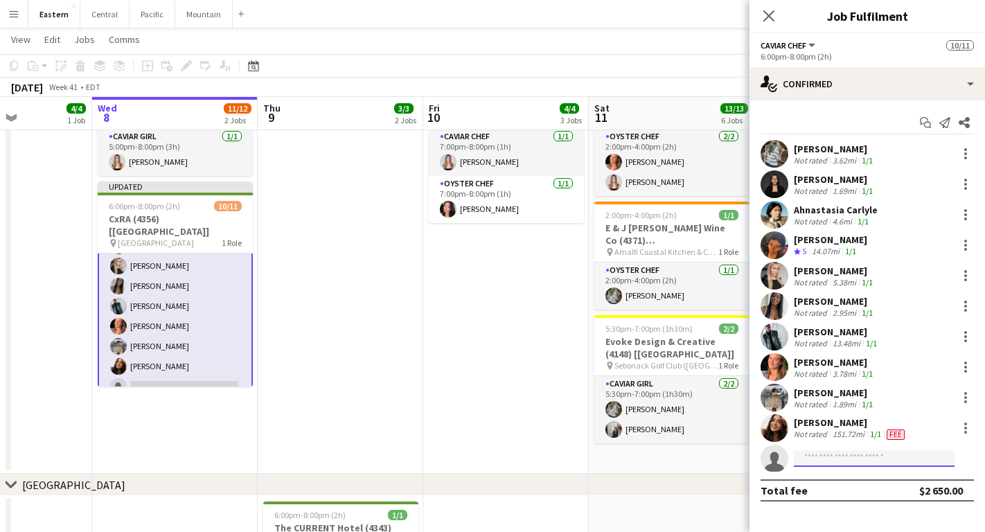
click at [853, 458] on input at bounding box center [874, 458] width 161 height 17
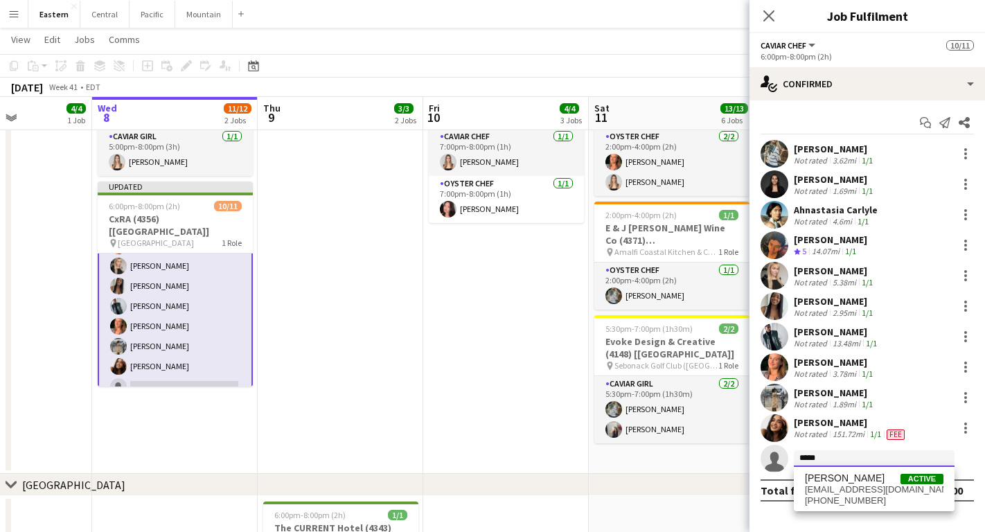
type input "*****"
drag, startPoint x: 853, startPoint y: 458, endPoint x: 882, endPoint y: 485, distance: 39.7
click at [882, 485] on span "[EMAIL_ADDRESS][DOMAIN_NAME]" at bounding box center [874, 489] width 139 height 11
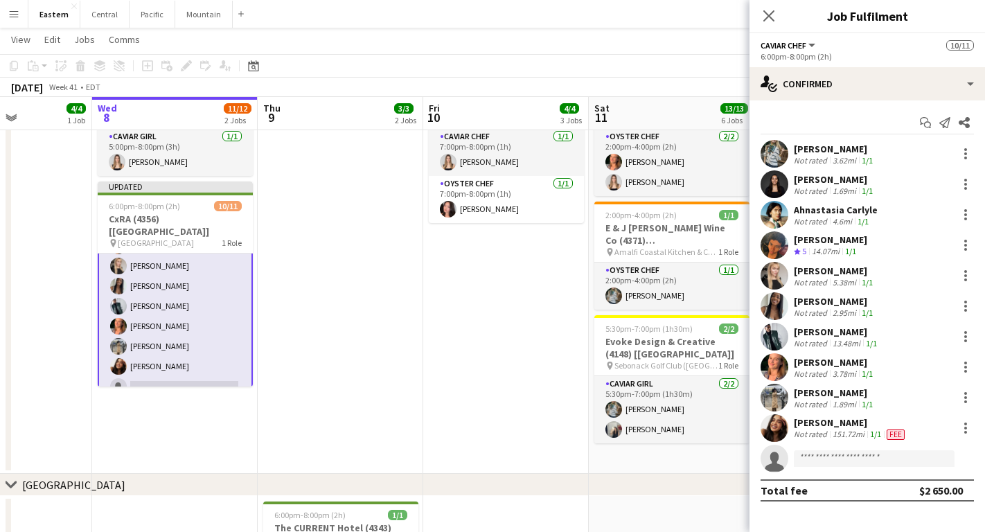
scroll to position [232, 0]
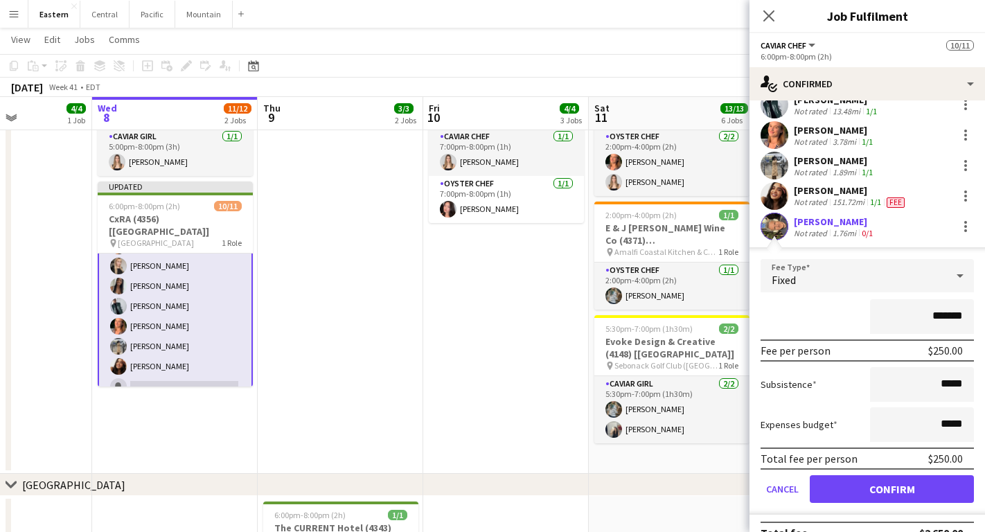
click at [883, 285] on div "Fixed" at bounding box center [854, 275] width 186 height 33
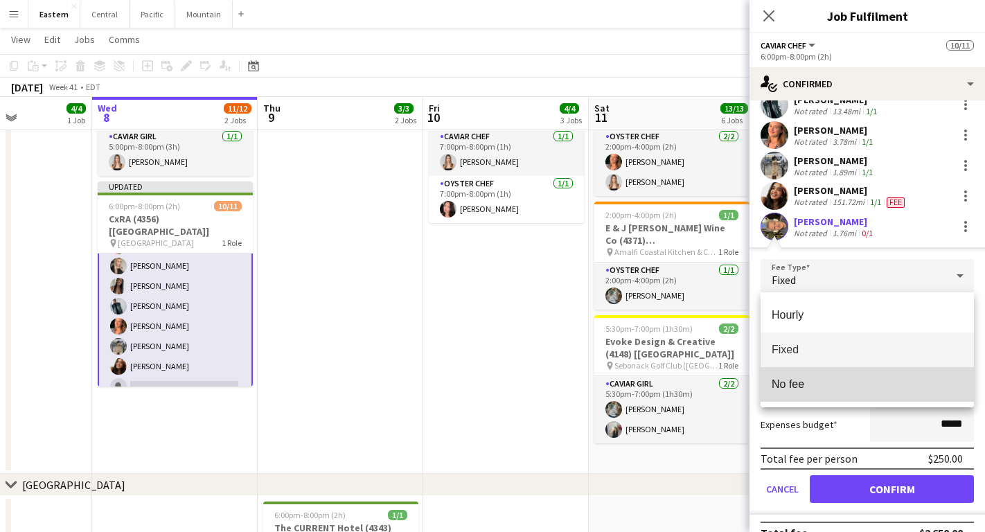
click at [863, 378] on span "No fee" at bounding box center [867, 384] width 191 height 13
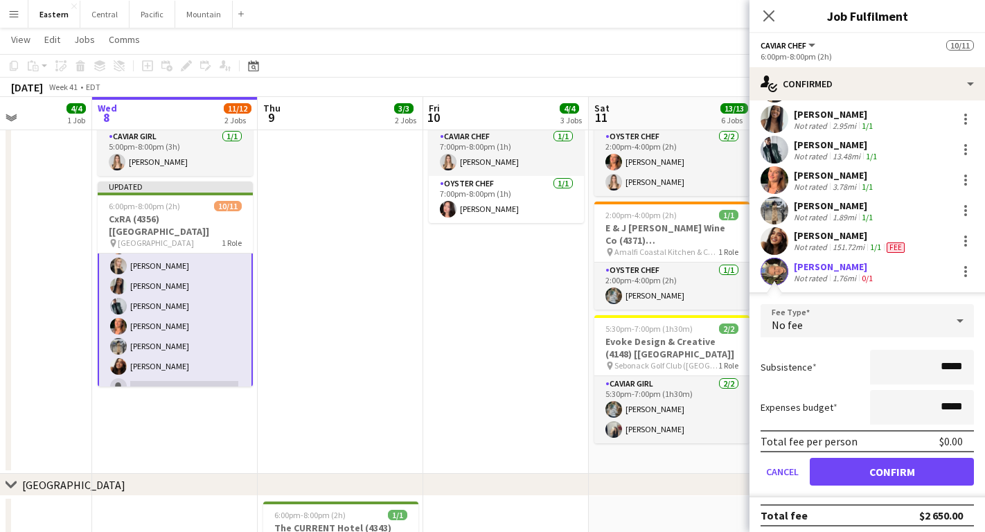
click at [856, 467] on button "Confirm" at bounding box center [892, 472] width 164 height 28
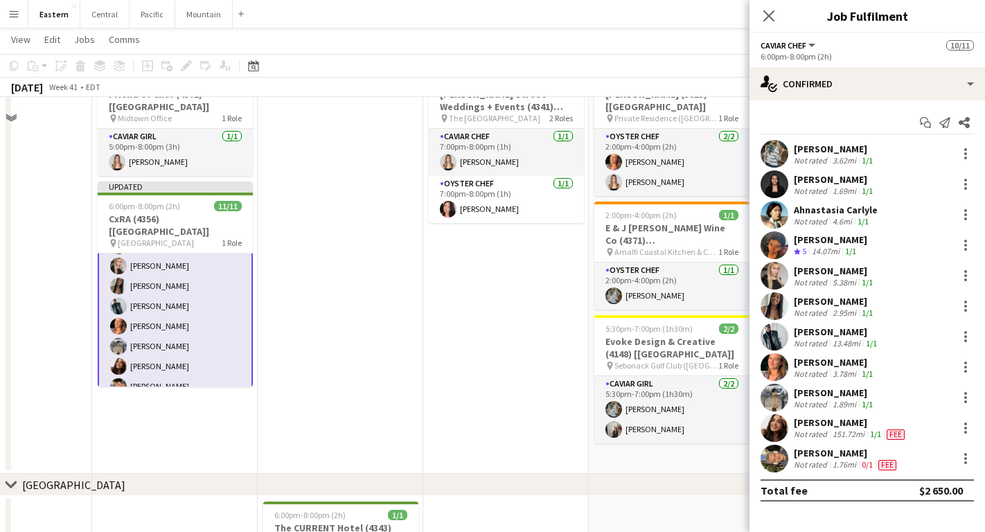
scroll to position [576, 0]
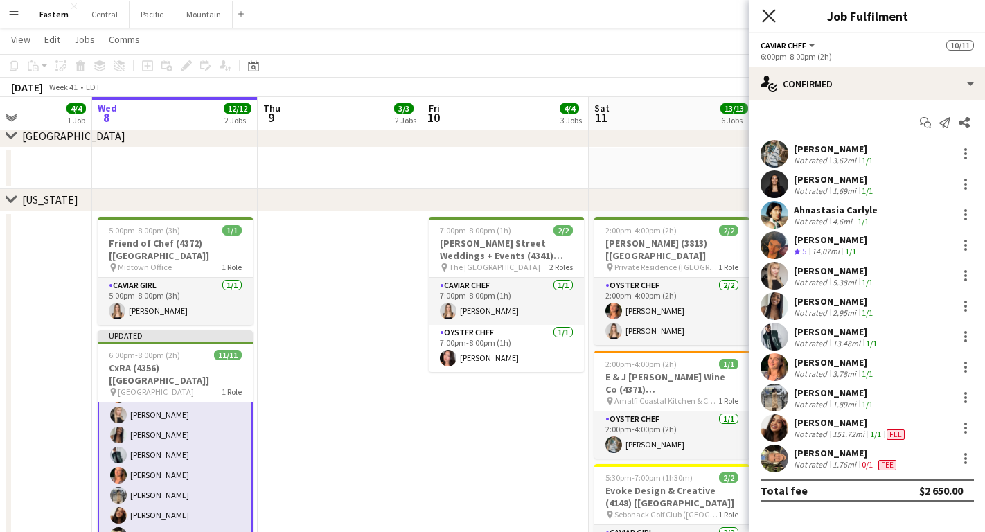
click at [771, 16] on icon "Close pop-in" at bounding box center [768, 15] width 13 height 13
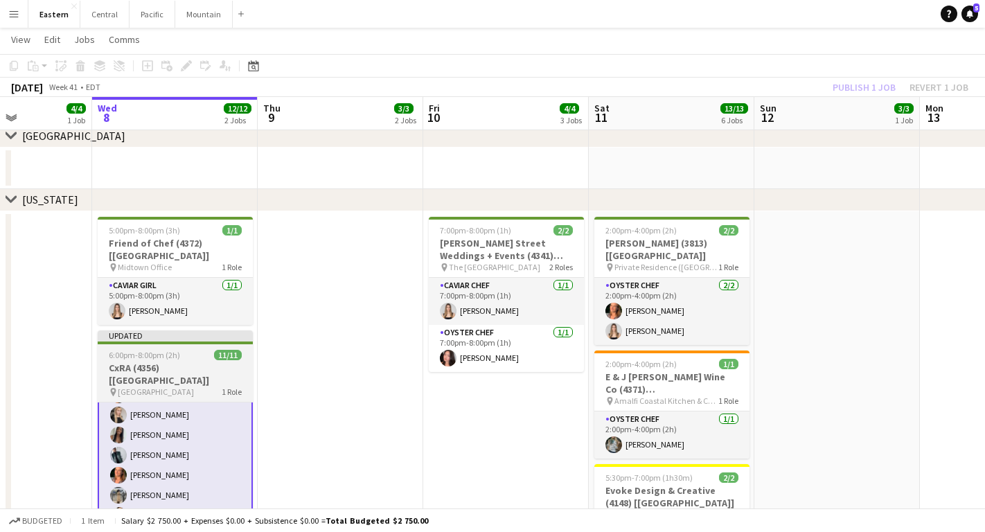
click at [116, 362] on h3 "CxRA (4356) [[GEOGRAPHIC_DATA]]" at bounding box center [175, 374] width 155 height 25
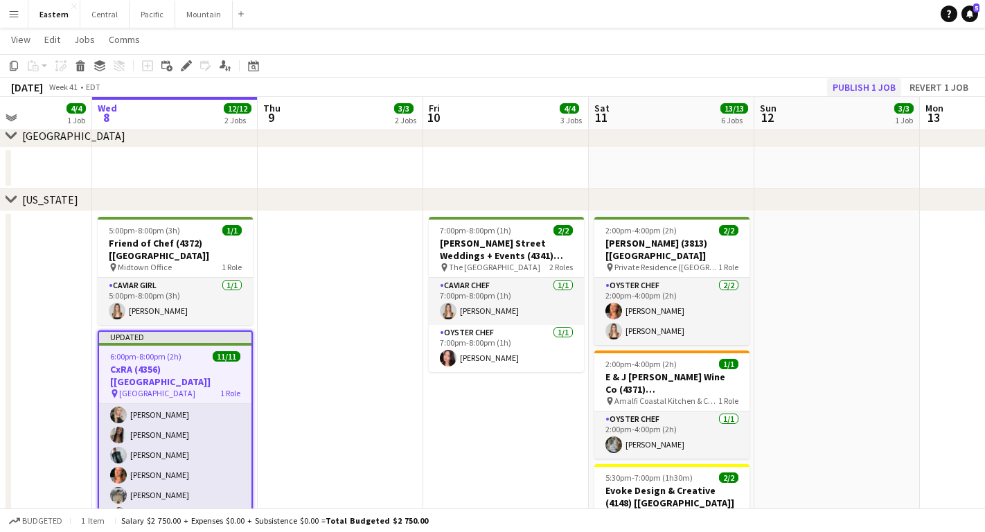
click at [869, 85] on button "Publish 1 job" at bounding box center [864, 87] width 74 height 18
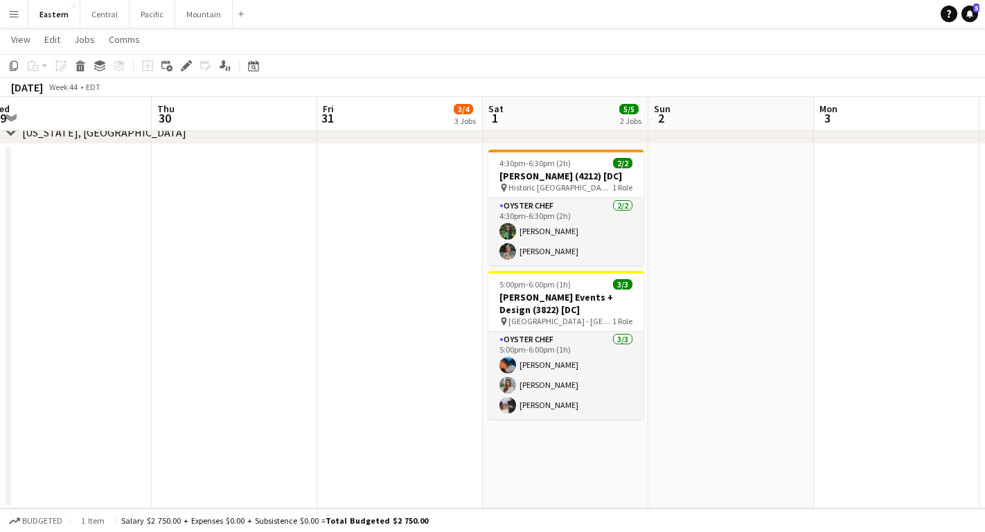
scroll to position [1535, 0]
click at [554, 307] on h3 "[PERSON_NAME] Events + Design (3822) [DC]" at bounding box center [565, 303] width 155 height 25
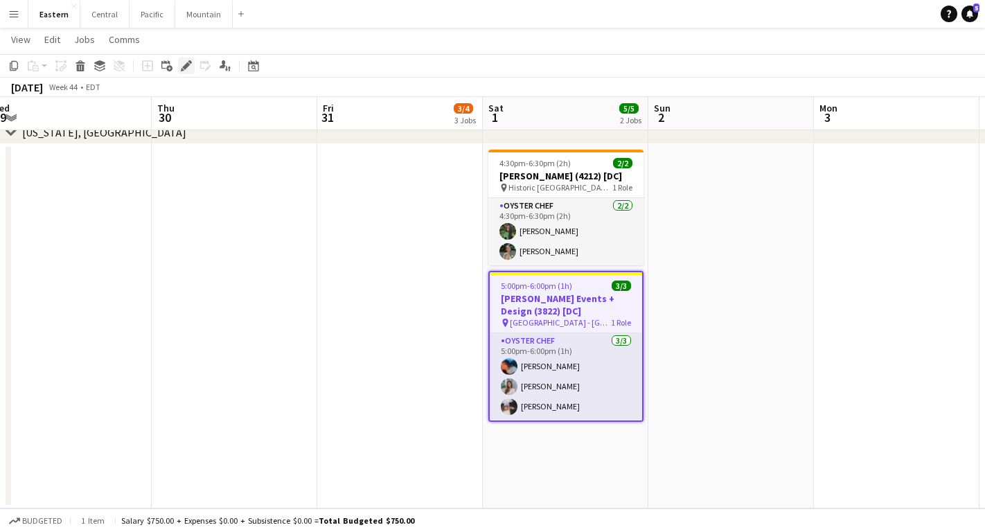
click at [187, 69] on icon "Edit" at bounding box center [186, 65] width 11 height 11
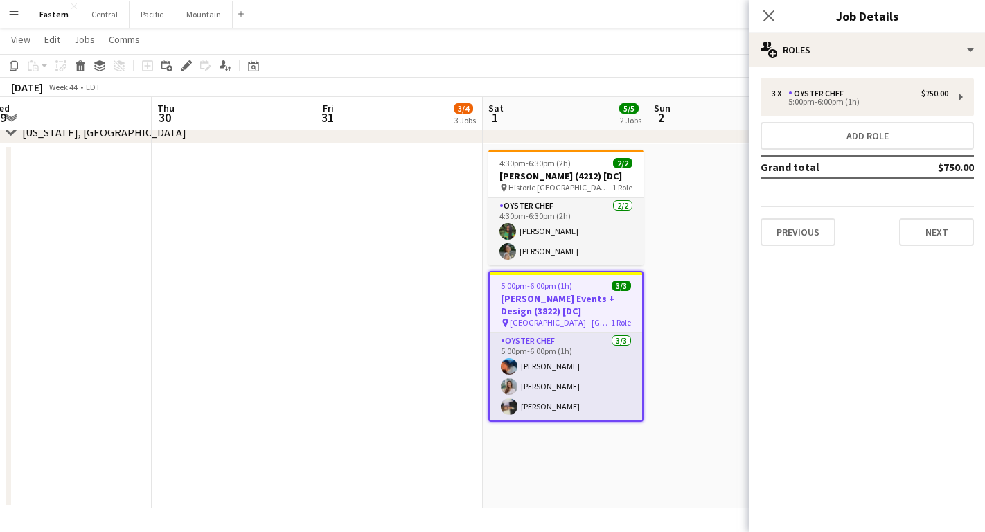
click at [953, 74] on div "3 x Oyster Chef $750.00 5:00pm-6:00pm (1h) Add role Grand total $750.00 Previou…" at bounding box center [868, 162] width 236 height 191
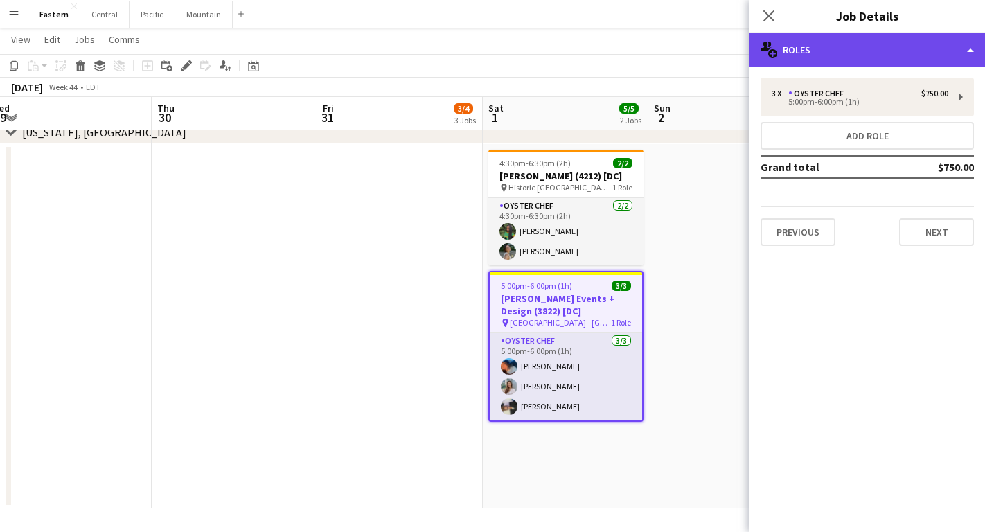
click at [939, 56] on div "multiple-users-add Roles" at bounding box center [868, 49] width 236 height 33
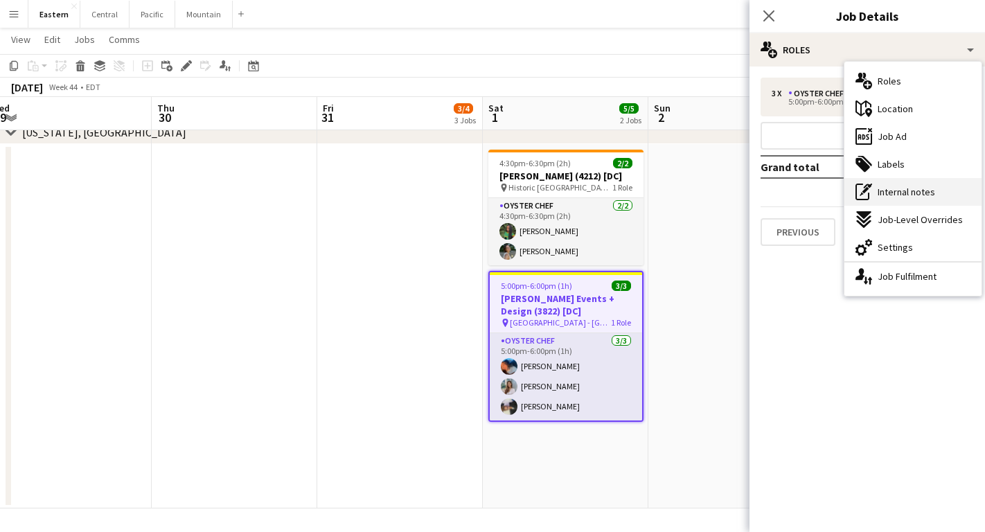
click at [920, 191] on span "Internal notes" at bounding box center [907, 192] width 58 height 12
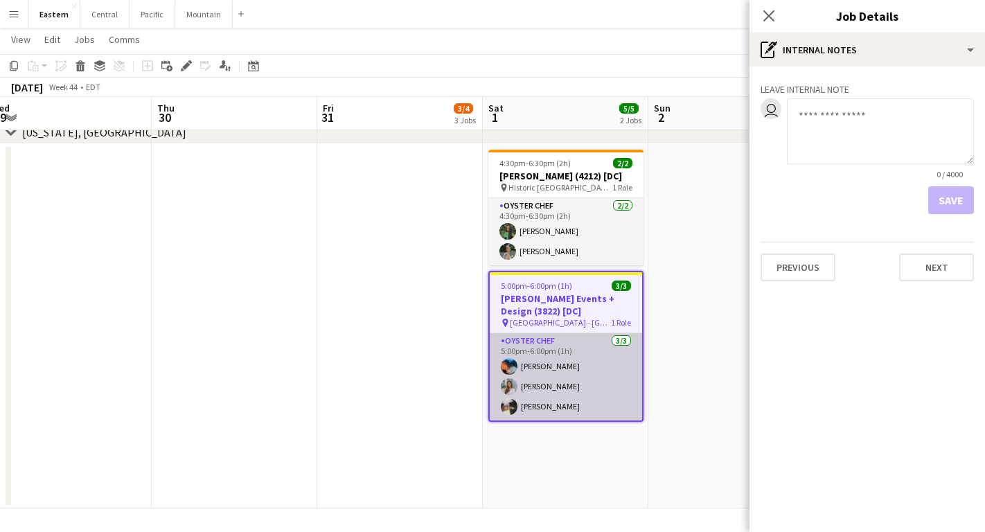
click at [592, 373] on app-card-role "Oyster Chef [DATE] 5:00pm-6:00pm (1h) [PERSON_NAME] [PERSON_NAME] [PERSON_NAME]" at bounding box center [566, 376] width 152 height 87
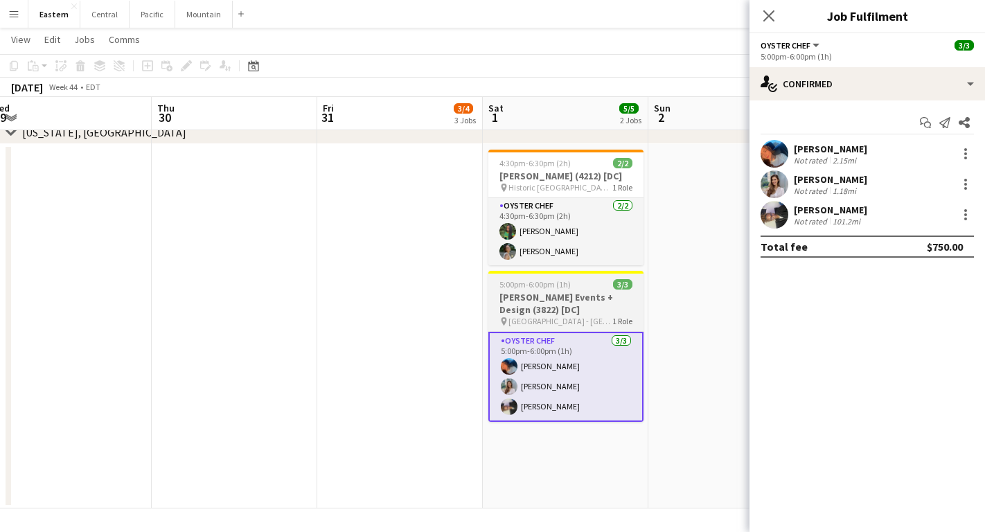
click at [565, 319] on span "[GEOGRAPHIC_DATA] - [GEOGRAPHIC_DATA]" at bounding box center [561, 321] width 104 height 10
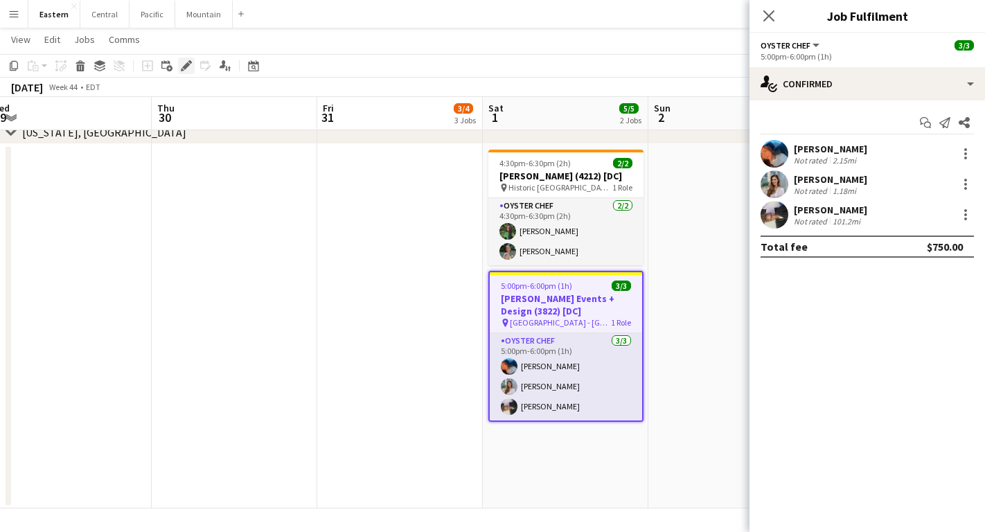
click at [183, 64] on icon "Edit" at bounding box center [186, 65] width 11 height 11
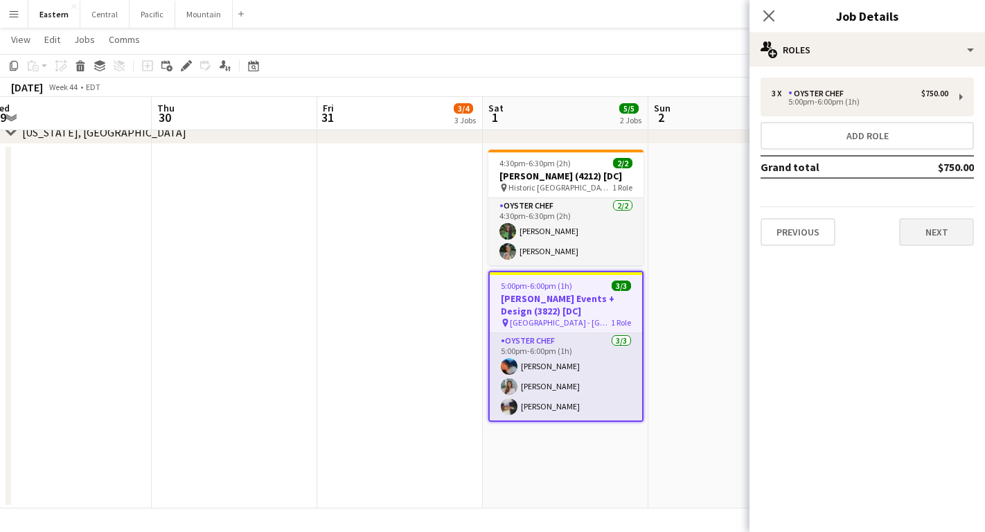
click at [941, 236] on button "Next" at bounding box center [936, 232] width 75 height 28
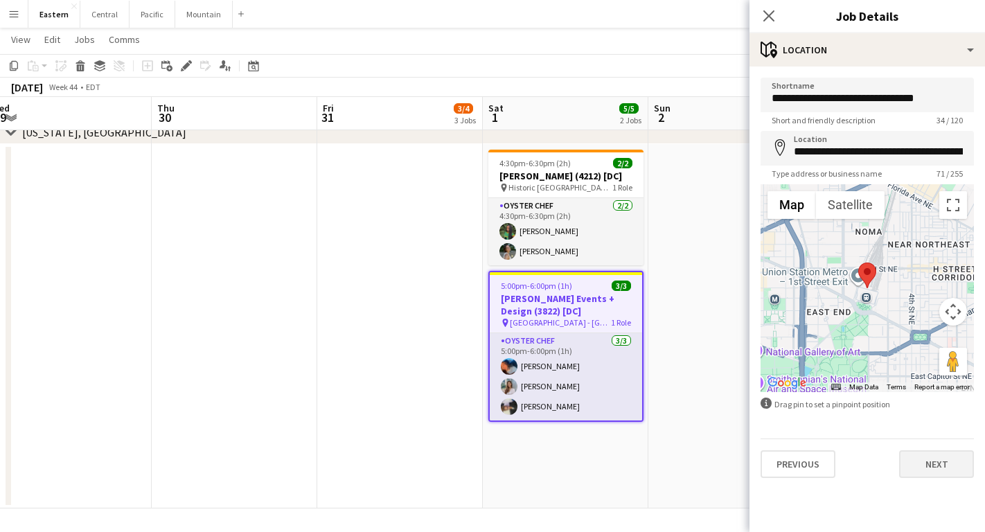
click at [935, 457] on button "Next" at bounding box center [936, 464] width 75 height 28
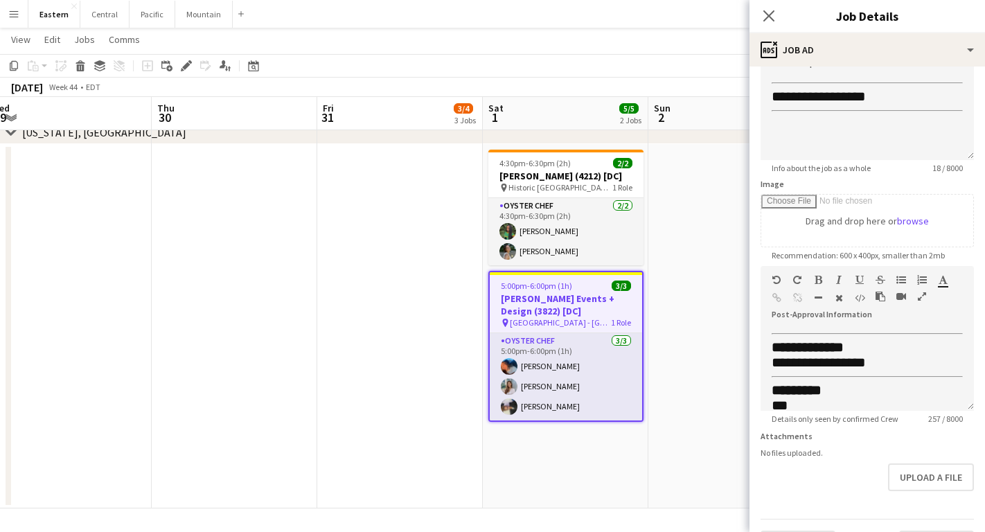
scroll to position [0, 0]
click at [571, 179] on h3 "[PERSON_NAME] (4212) [DC]" at bounding box center [565, 176] width 155 height 12
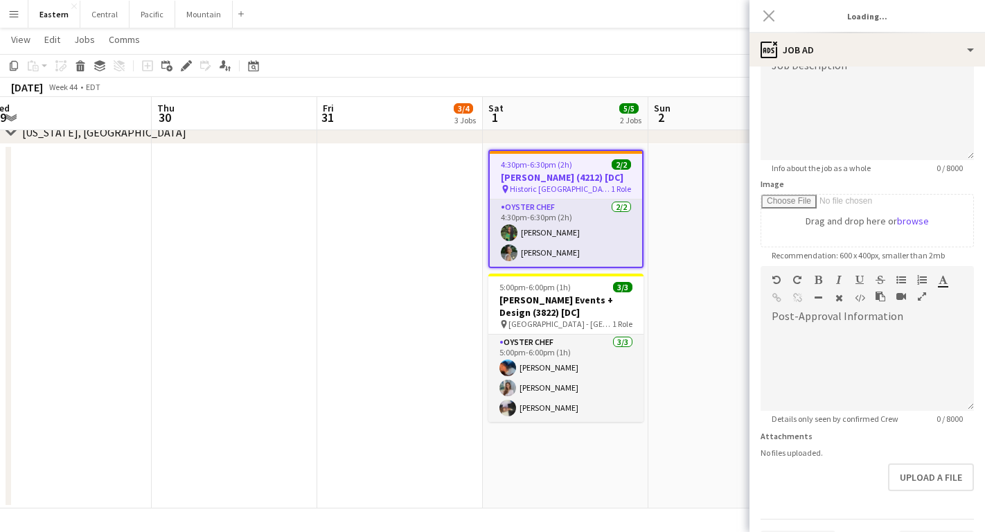
type input "**********"
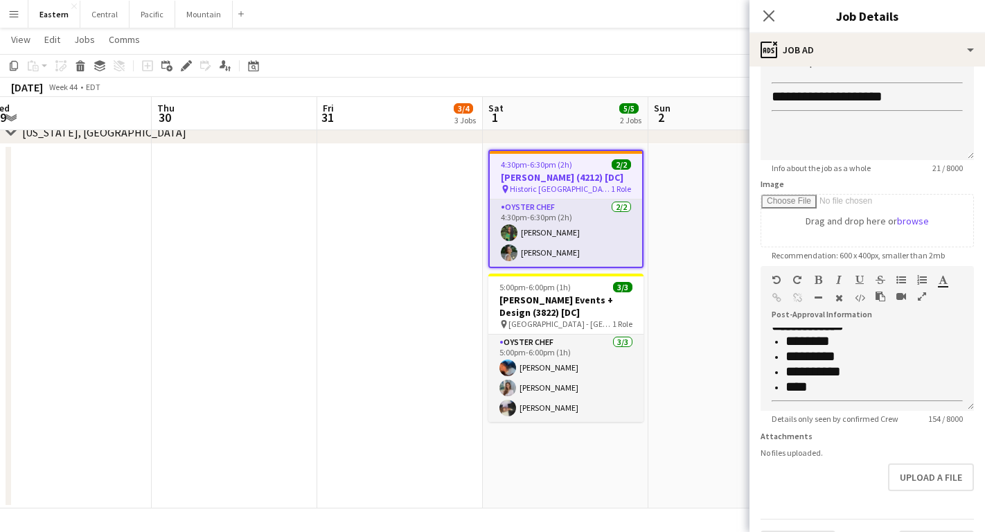
scroll to position [165, 0]
click at [7, 16] on button "Menu" at bounding box center [14, 14] width 28 height 28
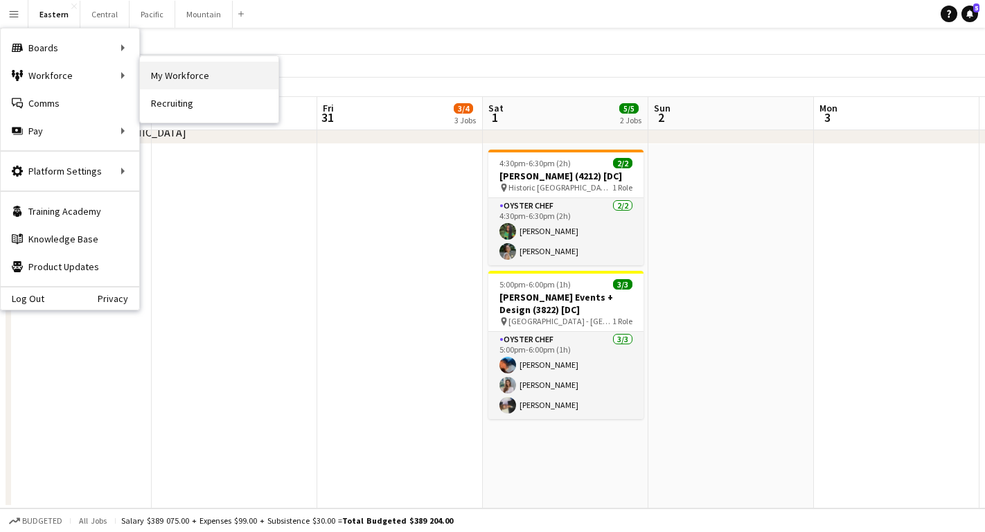
click at [204, 76] on link "My Workforce" at bounding box center [209, 76] width 139 height 28
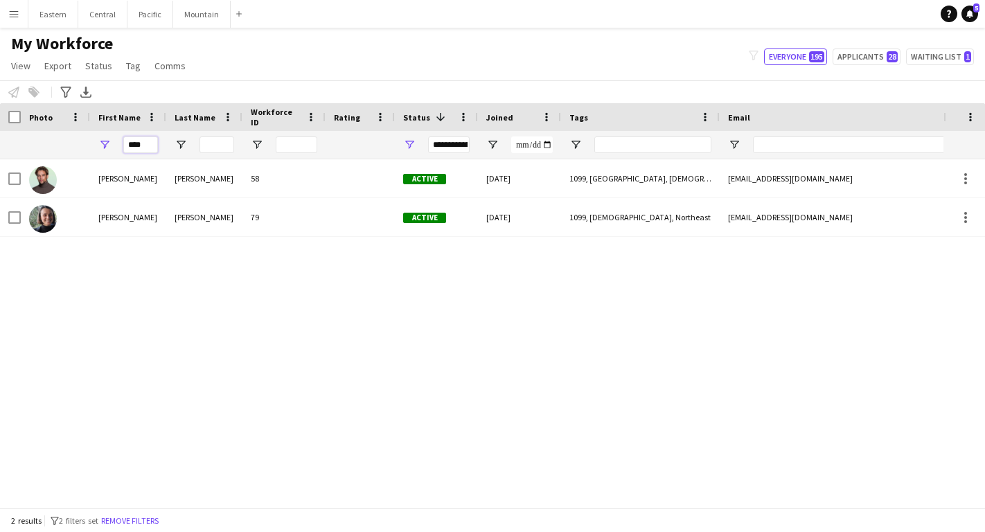
drag, startPoint x: 150, startPoint y: 143, endPoint x: 83, endPoint y: 141, distance: 67.2
click at [83, 141] on div "****" at bounding box center [788, 145] width 1577 height 28
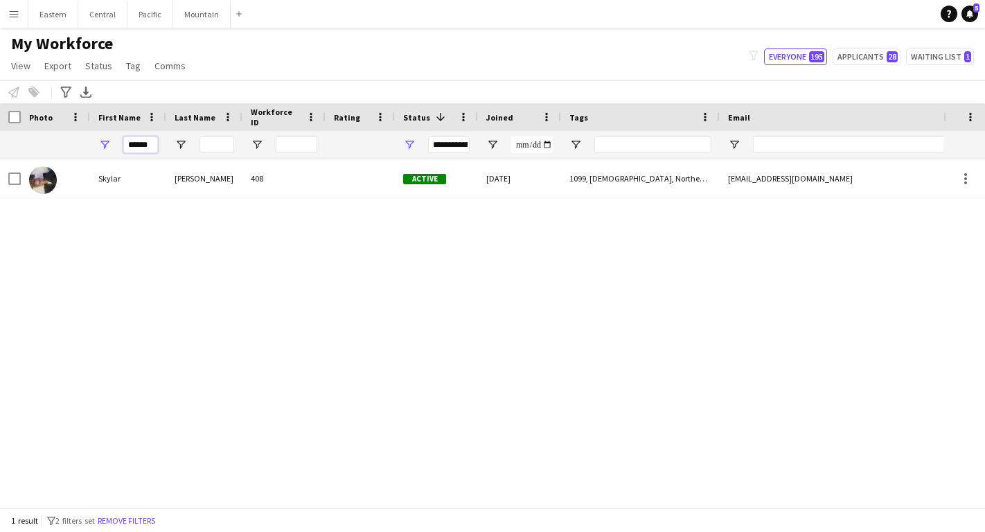
type input "******"
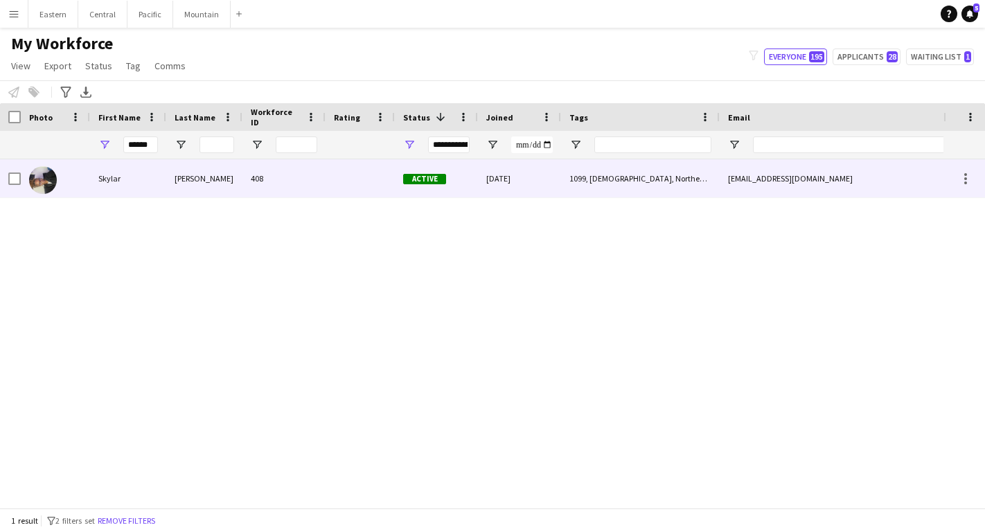
drag, startPoint x: 83, startPoint y: 141, endPoint x: 107, endPoint y: 188, distance: 52.7
click at [107, 188] on div "Skylar" at bounding box center [128, 178] width 76 height 38
click at [784, 184] on div "[EMAIL_ADDRESS][DOMAIN_NAME]" at bounding box center [858, 178] width 277 height 38
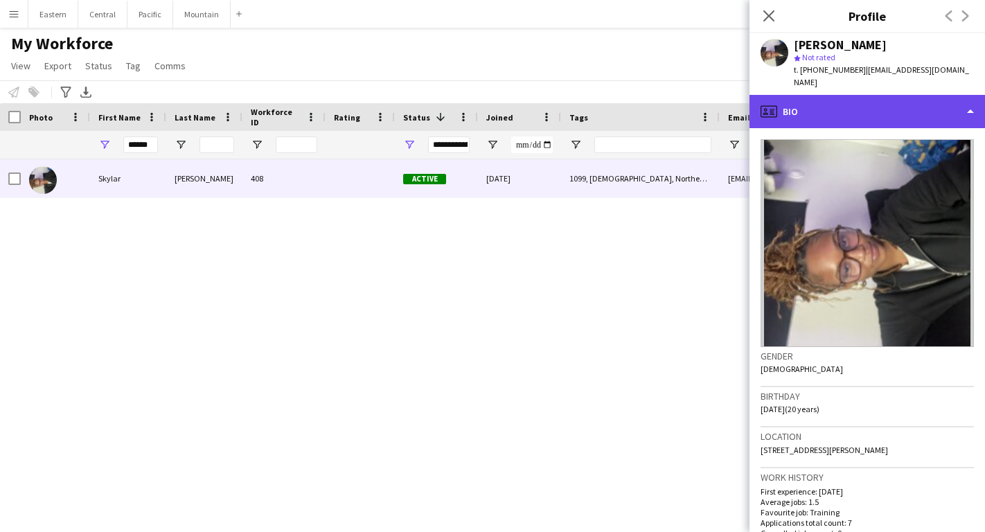
click at [909, 100] on div "profile Bio" at bounding box center [868, 111] width 236 height 33
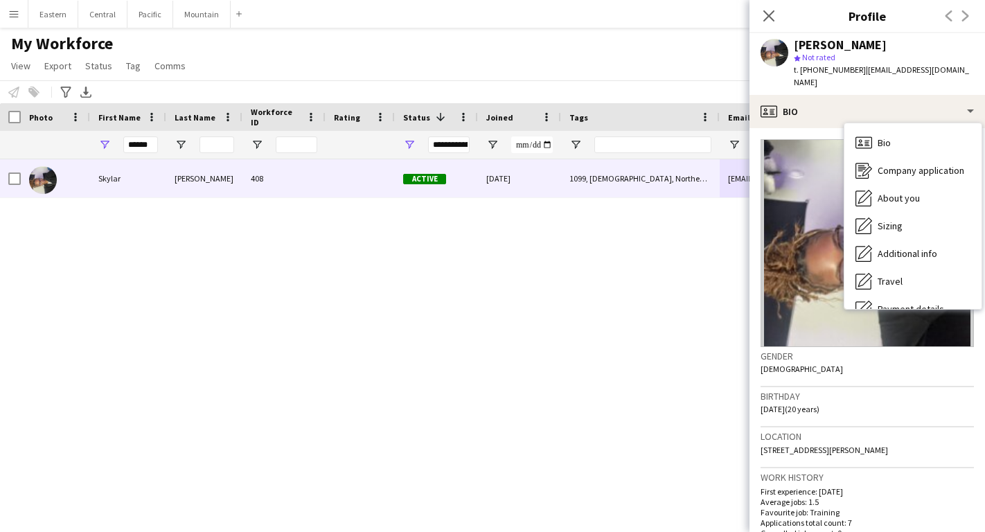
click at [760, 19] on div "Close pop-in" at bounding box center [769, 16] width 39 height 32
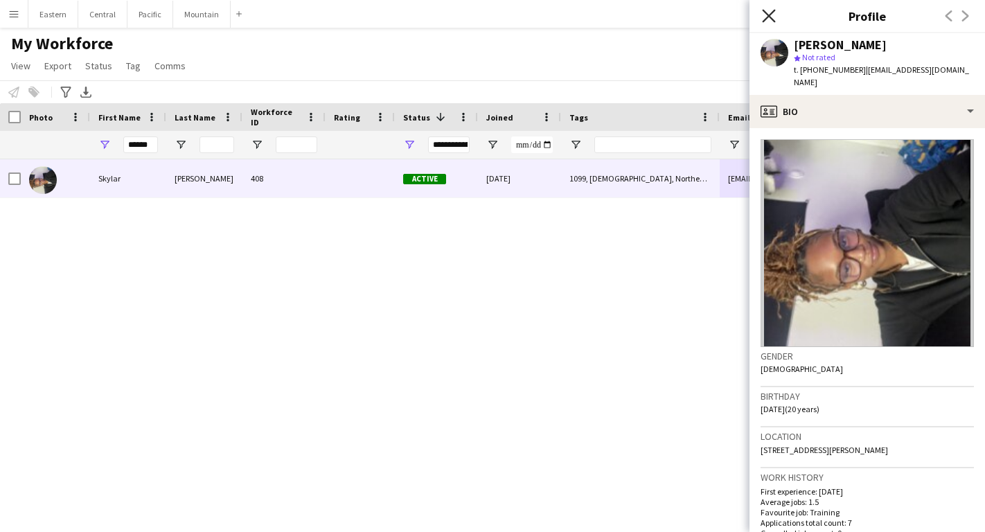
click at [775, 15] on icon "Close pop-in" at bounding box center [768, 15] width 13 height 13
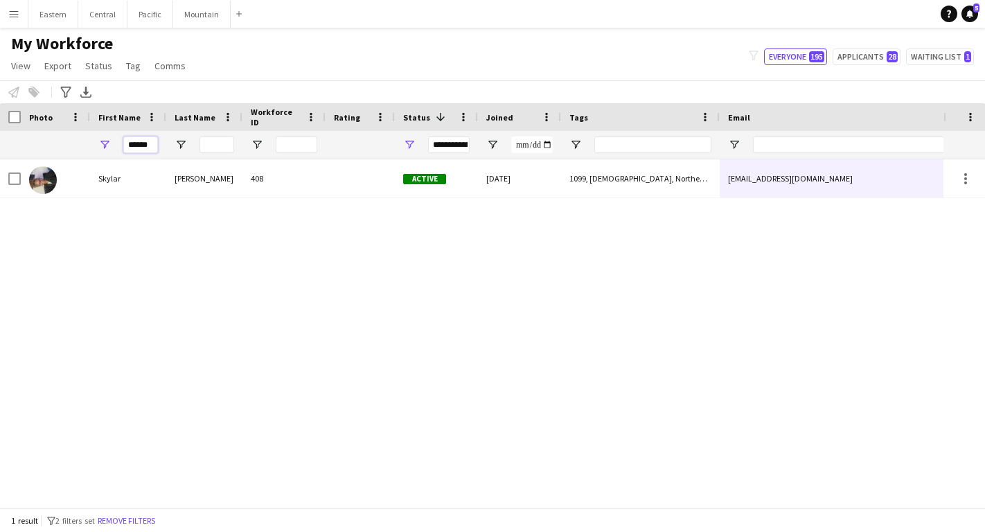
click at [141, 148] on input "******" at bounding box center [140, 144] width 35 height 17
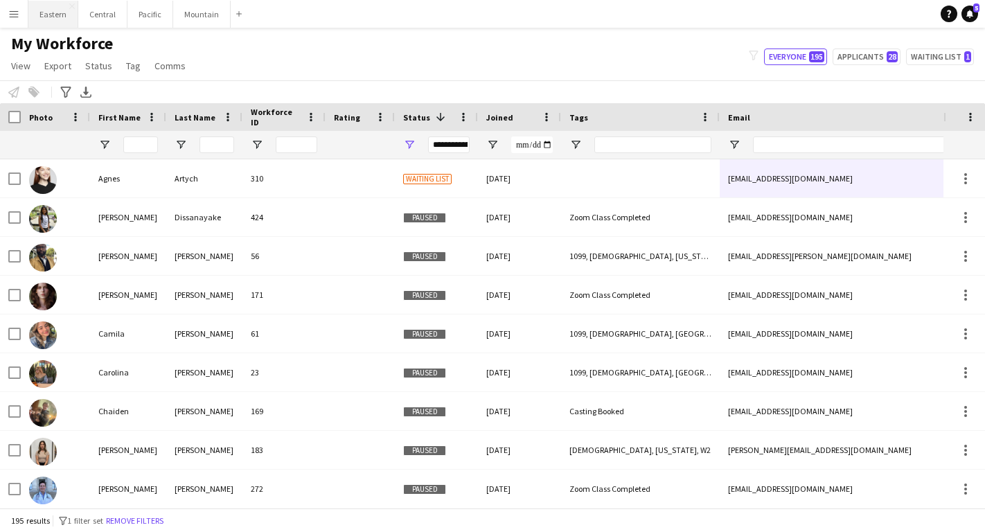
click at [52, 20] on button "Eastern Close" at bounding box center [53, 14] width 50 height 27
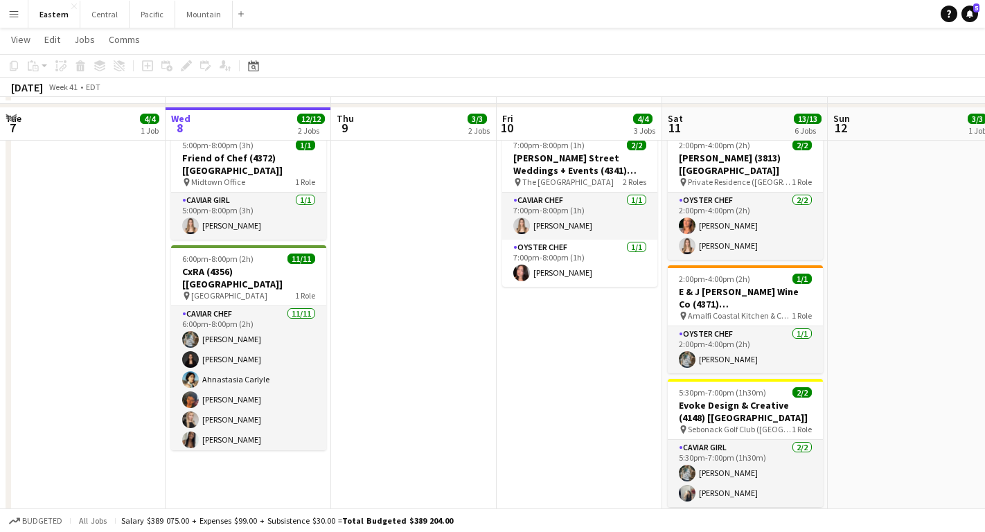
scroll to position [675, 0]
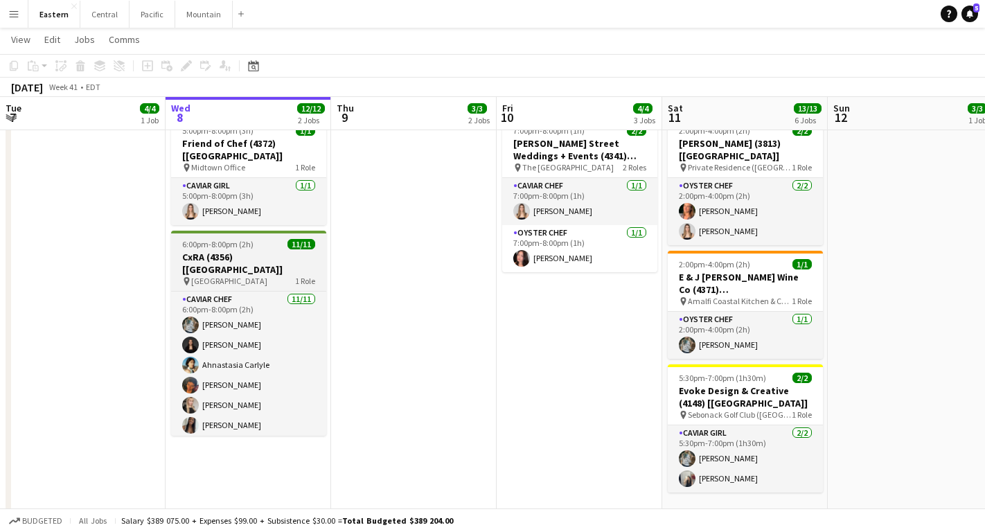
click at [280, 251] on h3 "CxRA (4356) [[GEOGRAPHIC_DATA]]" at bounding box center [248, 263] width 155 height 25
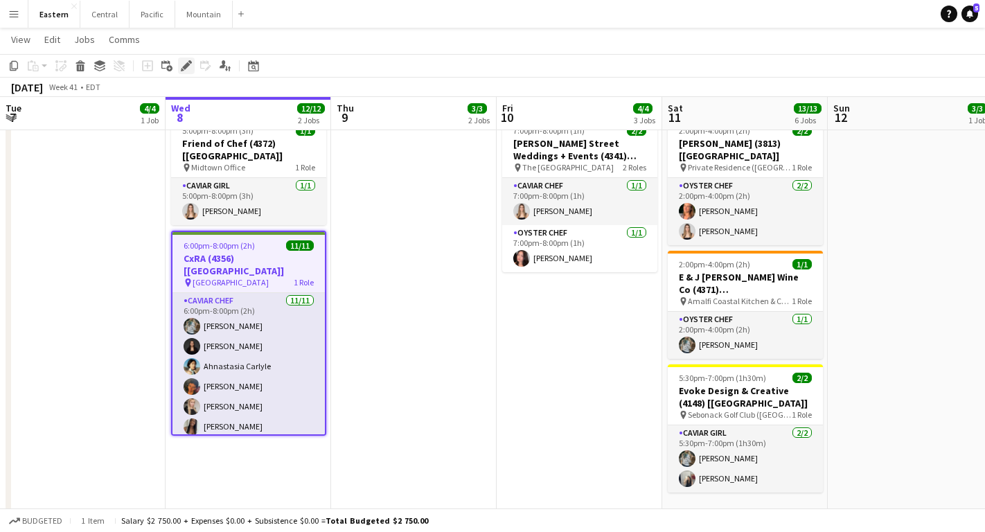
click at [182, 60] on icon "Edit" at bounding box center [186, 65] width 11 height 11
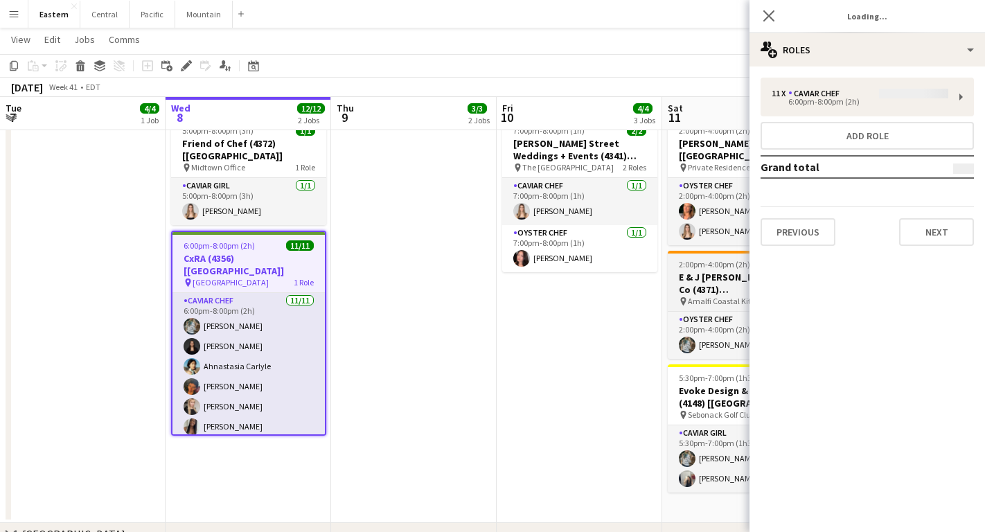
type input "**********"
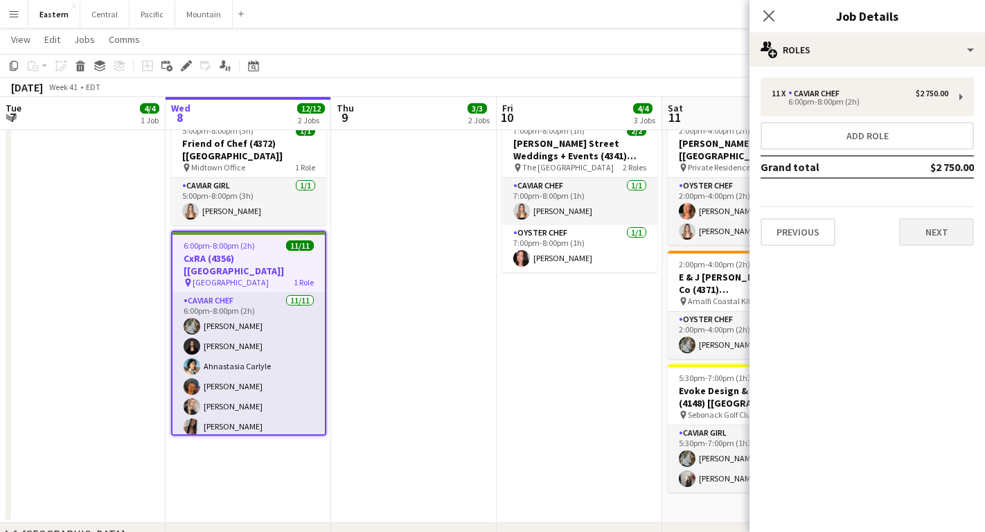
click at [942, 229] on button "Next" at bounding box center [936, 232] width 75 height 28
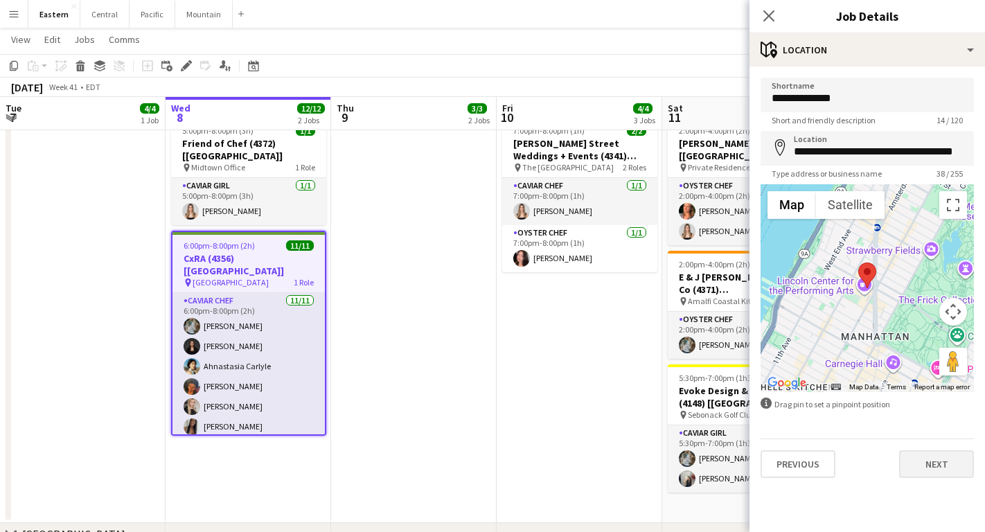
click at [933, 474] on button "Next" at bounding box center [936, 464] width 75 height 28
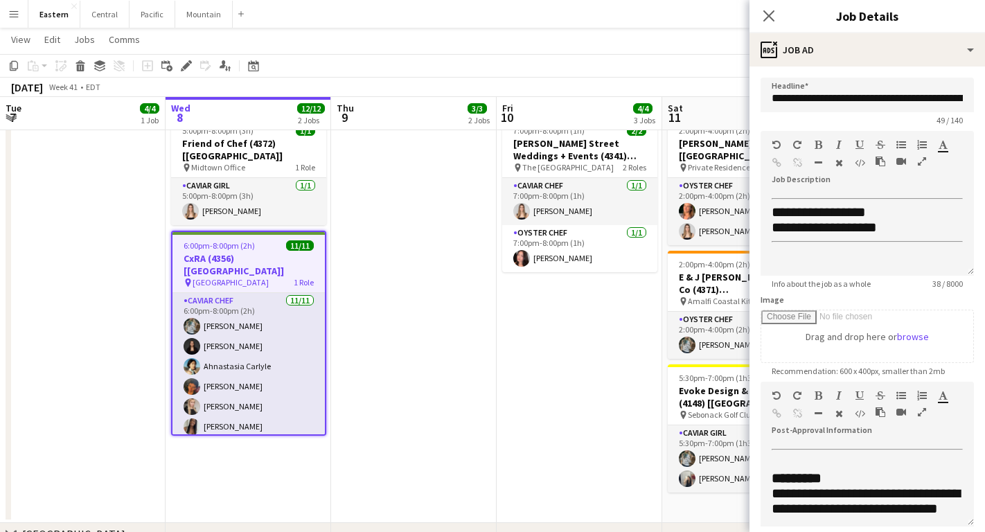
click at [366, 204] on app-date-cell at bounding box center [414, 318] width 166 height 412
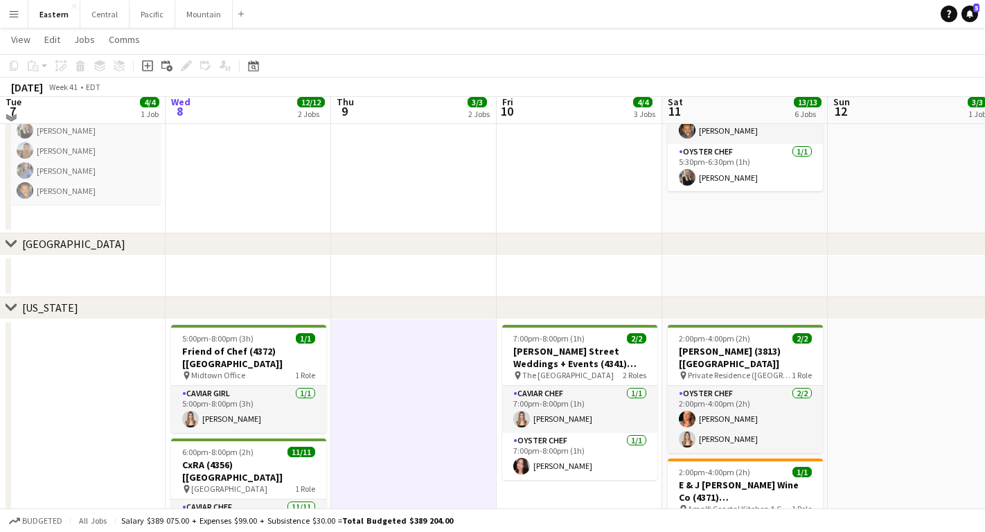
scroll to position [461, 0]
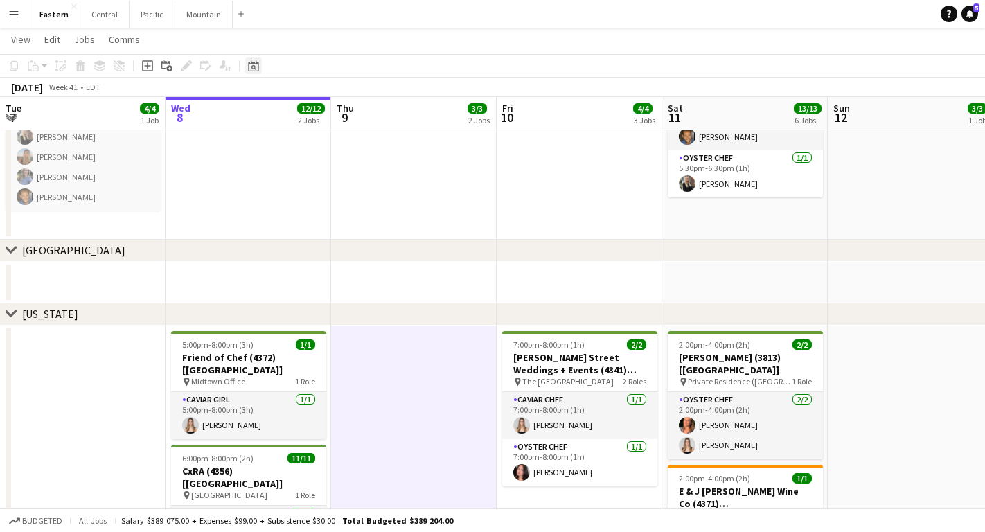
click at [252, 62] on icon "Date picker" at bounding box center [253, 65] width 11 height 11
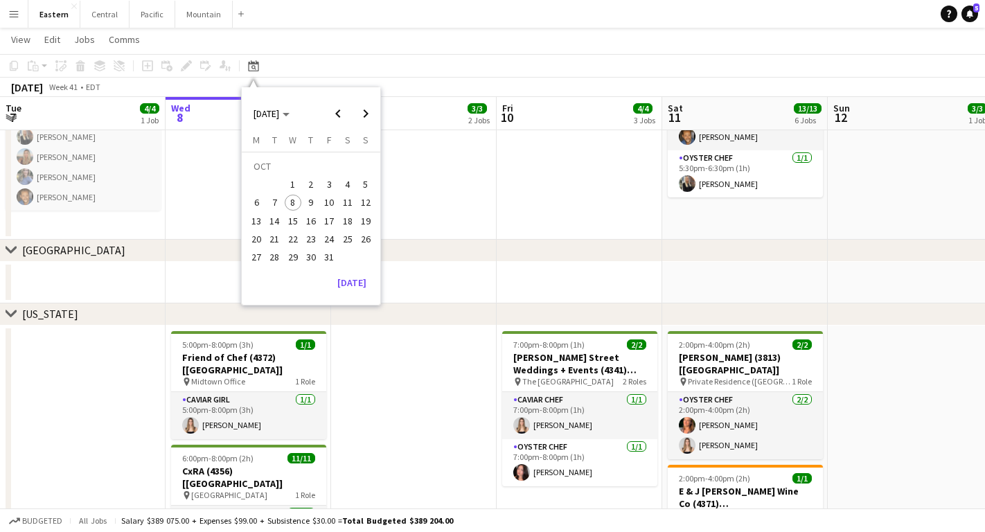
click at [331, 265] on button "31" at bounding box center [329, 257] width 18 height 18
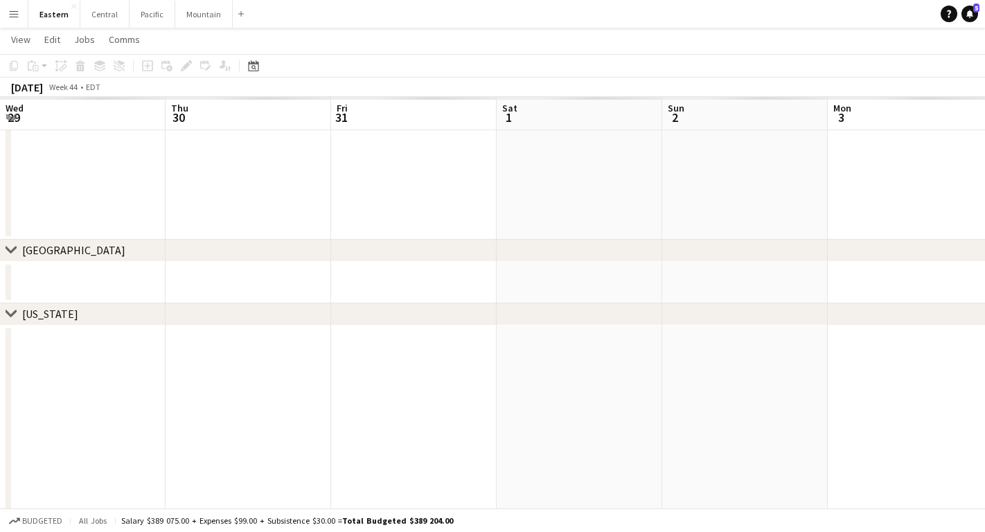
scroll to position [0, 476]
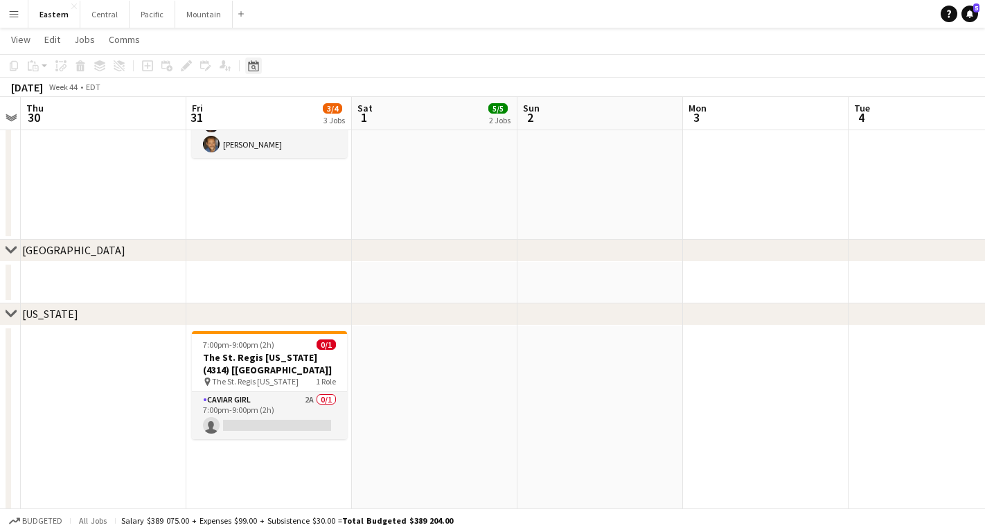
click at [258, 66] on icon "Date picker" at bounding box center [253, 65] width 11 height 11
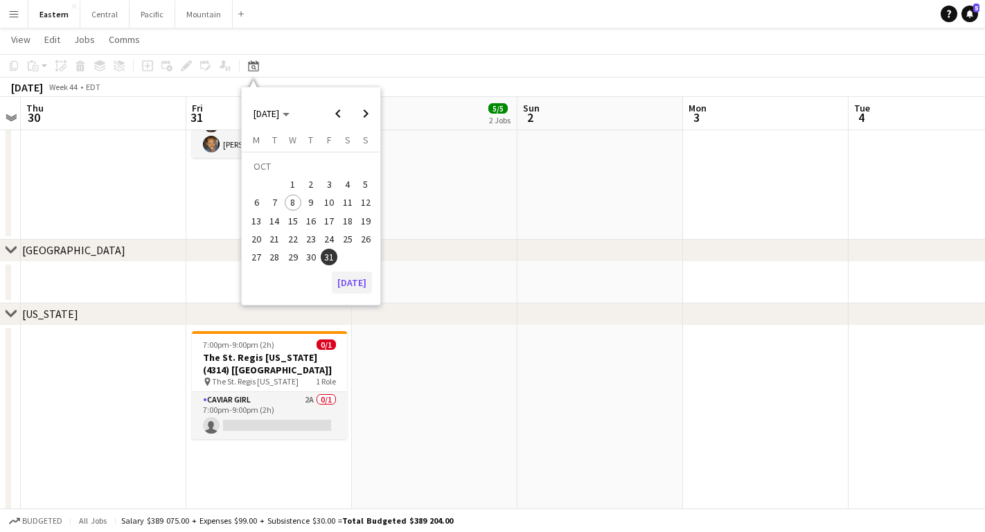
click at [348, 292] on button "[DATE]" at bounding box center [352, 283] width 40 height 22
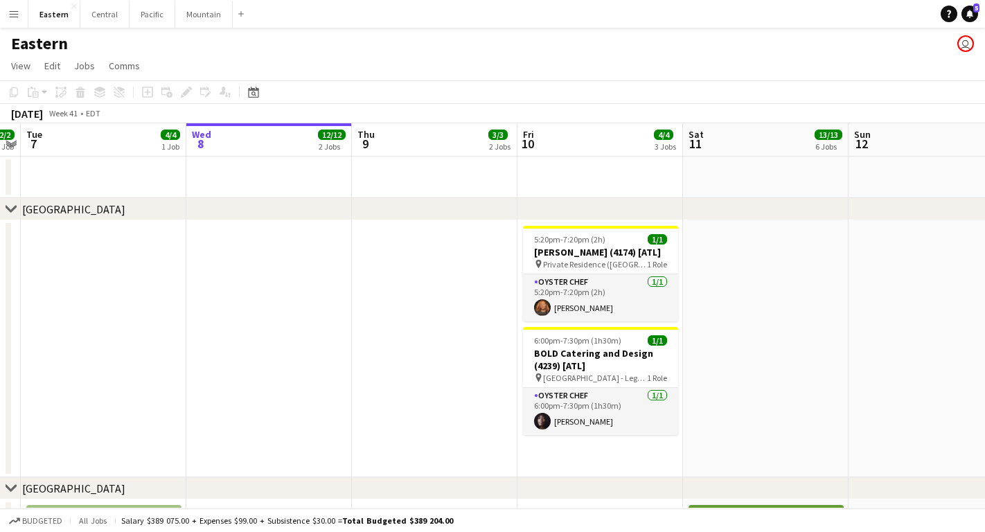
scroll to position [0, 0]
click at [596, 269] on span "Private Residence ([GEOGRAPHIC_DATA], [GEOGRAPHIC_DATA])" at bounding box center [595, 264] width 104 height 10
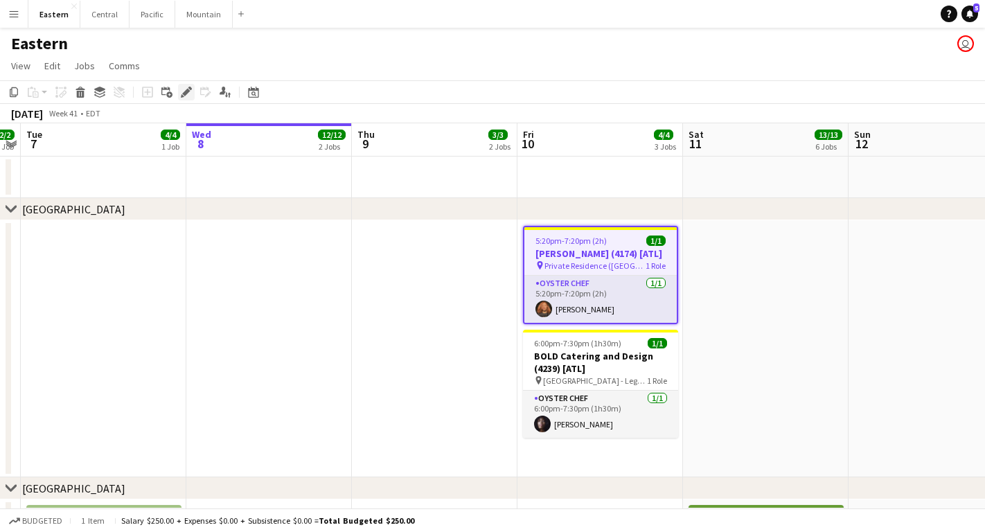
click at [182, 96] on icon at bounding box center [182, 95] width 3 height 3
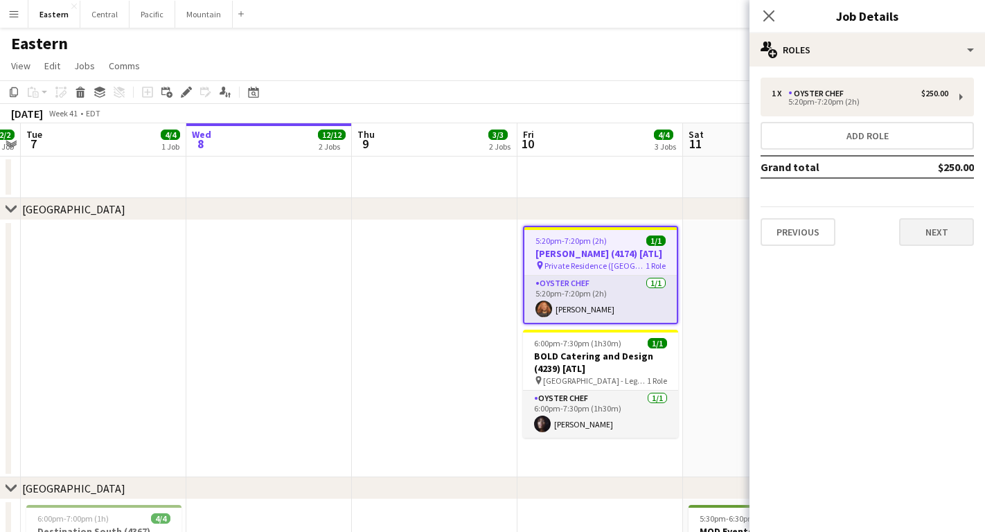
click at [920, 226] on button "Next" at bounding box center [936, 232] width 75 height 28
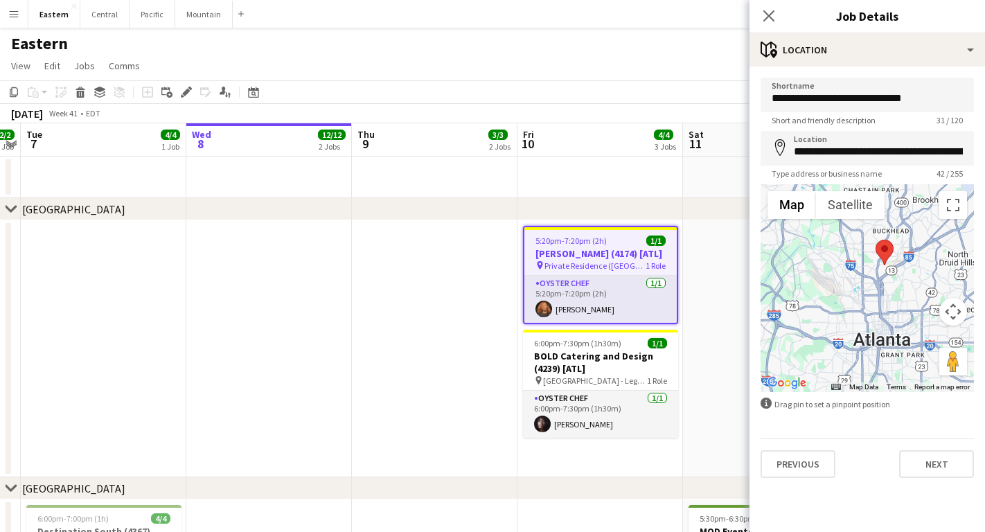
drag, startPoint x: 914, startPoint y: 330, endPoint x: 888, endPoint y: 281, distance: 56.1
click at [888, 281] on div at bounding box center [867, 288] width 213 height 208
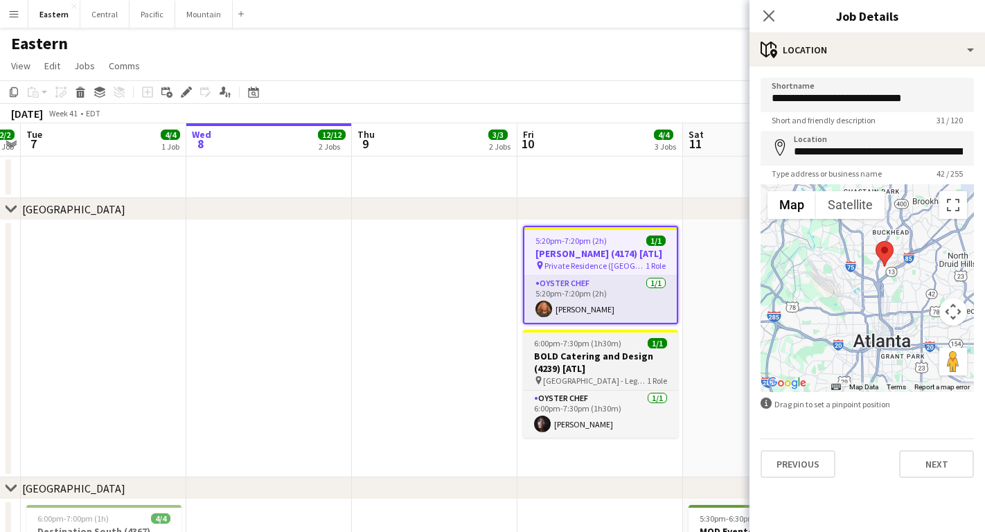
click at [603, 386] on span "[GEOGRAPHIC_DATA] - Legacy Lookout ([GEOGRAPHIC_DATA], [GEOGRAPHIC_DATA])" at bounding box center [595, 380] width 104 height 10
type input "**********"
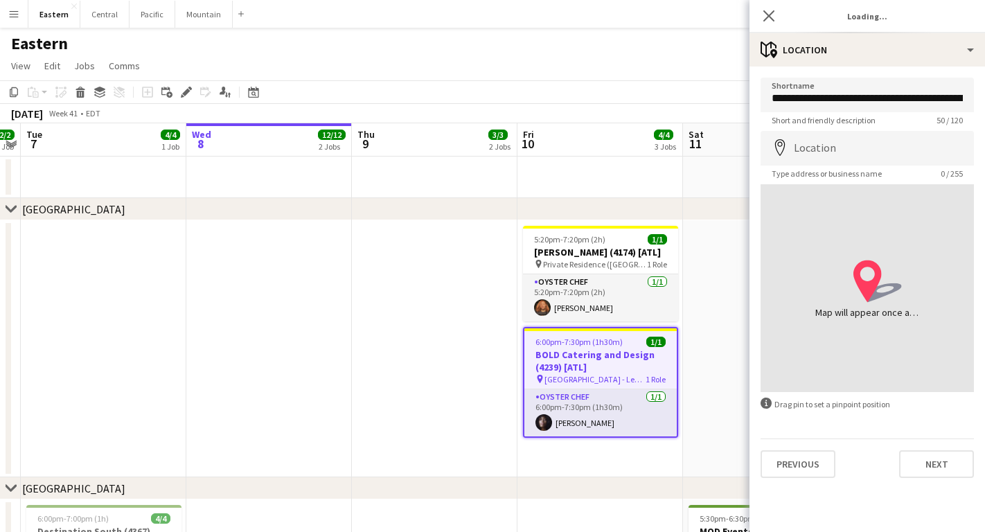
type input "**********"
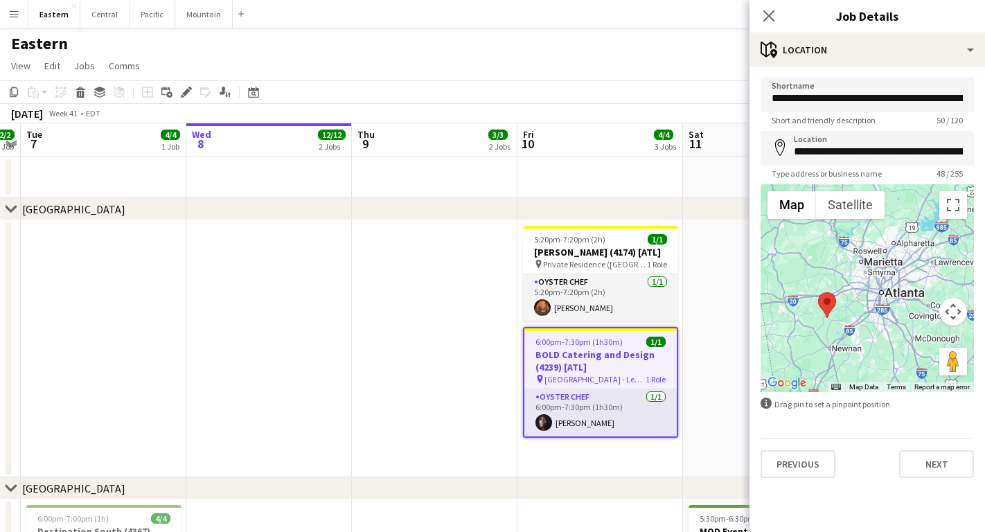
drag, startPoint x: 899, startPoint y: 338, endPoint x: 826, endPoint y: 319, distance: 75.3
click at [826, 319] on div at bounding box center [867, 288] width 213 height 208
click at [769, 19] on icon "Close pop-in" at bounding box center [768, 15] width 13 height 13
